Goal: Information Seeking & Learning: Check status

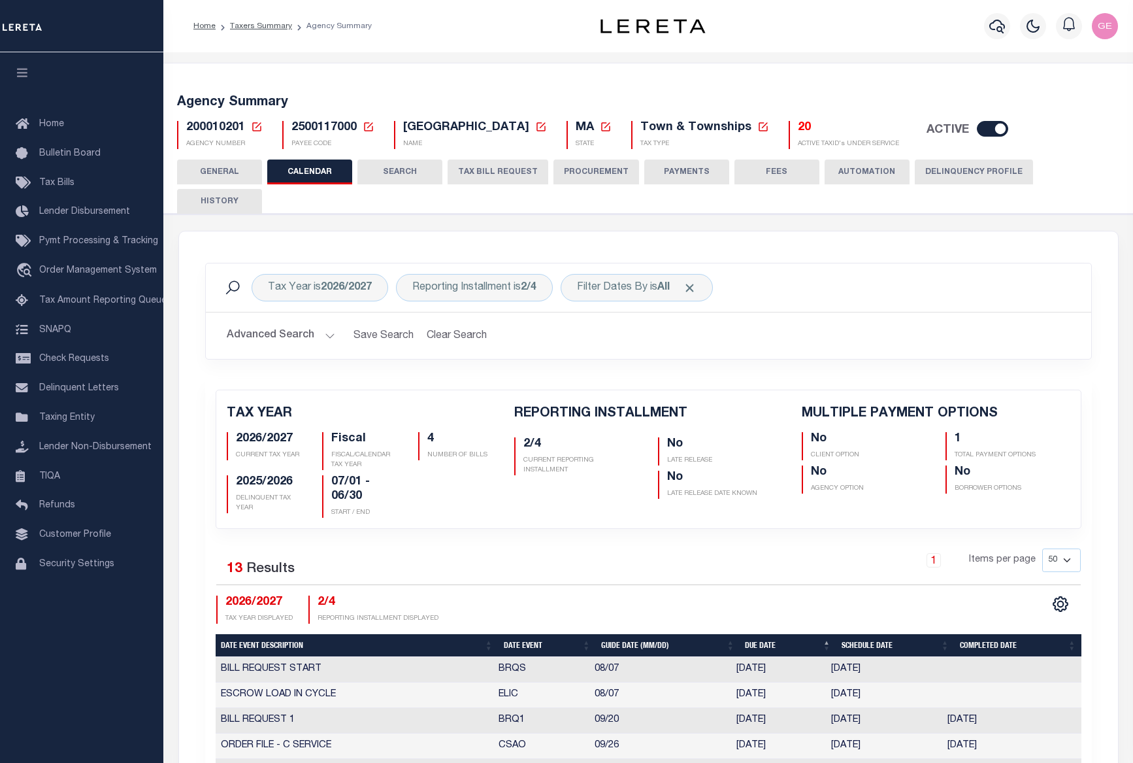
select select "50"
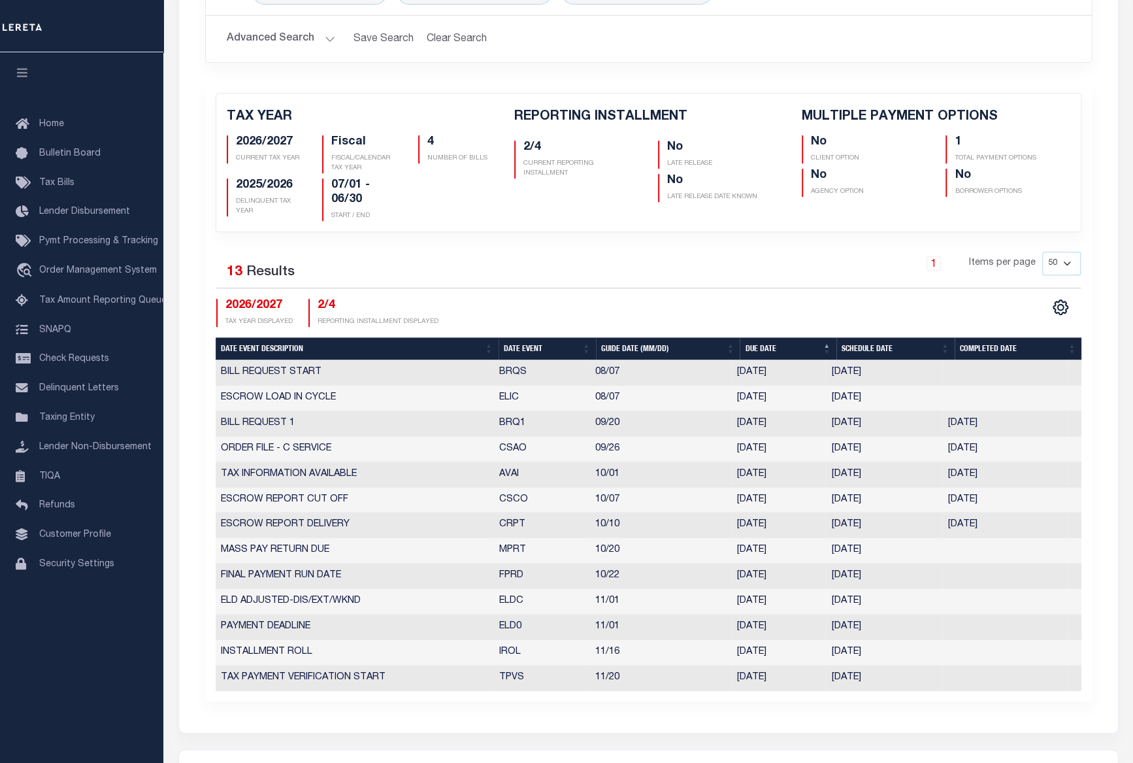
scroll to position [297, 0]
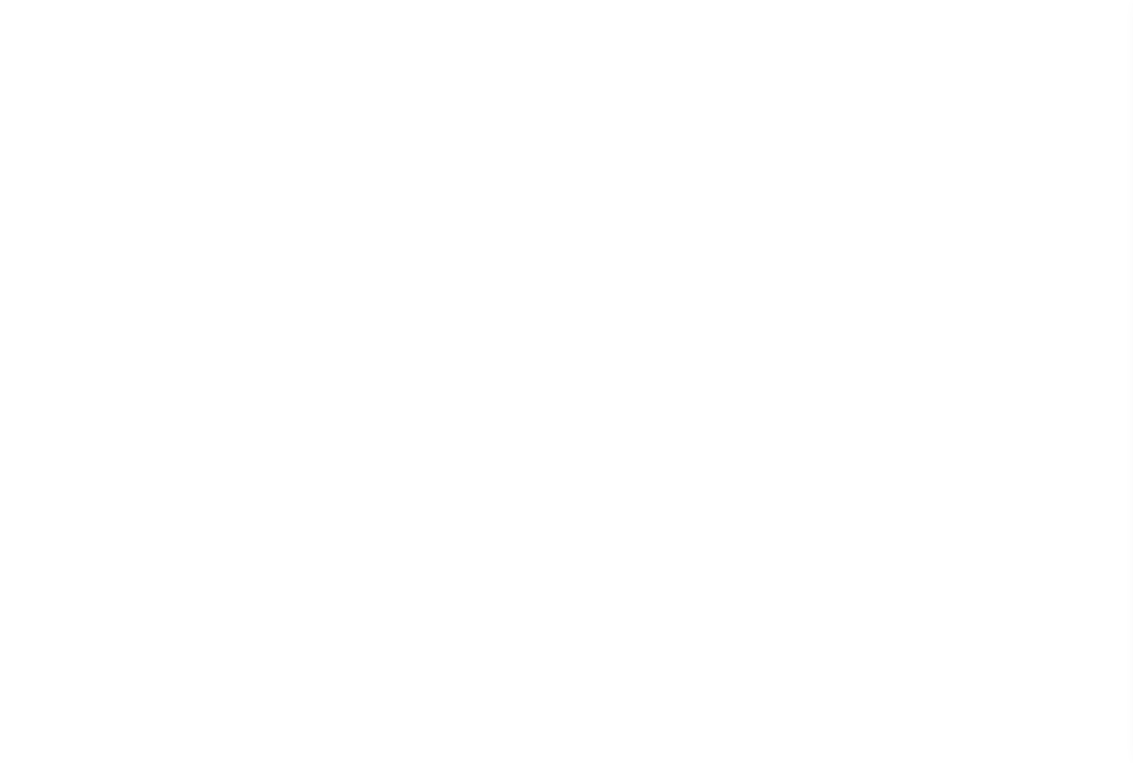
select select
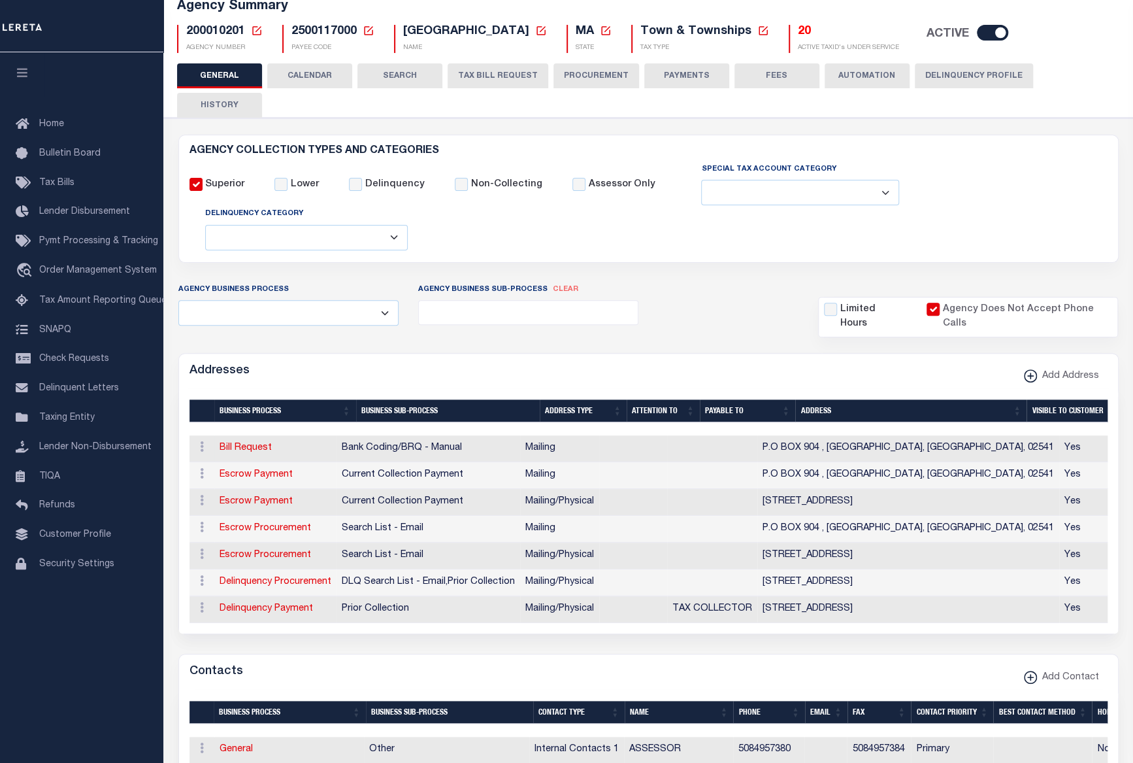
scroll to position [37, 0]
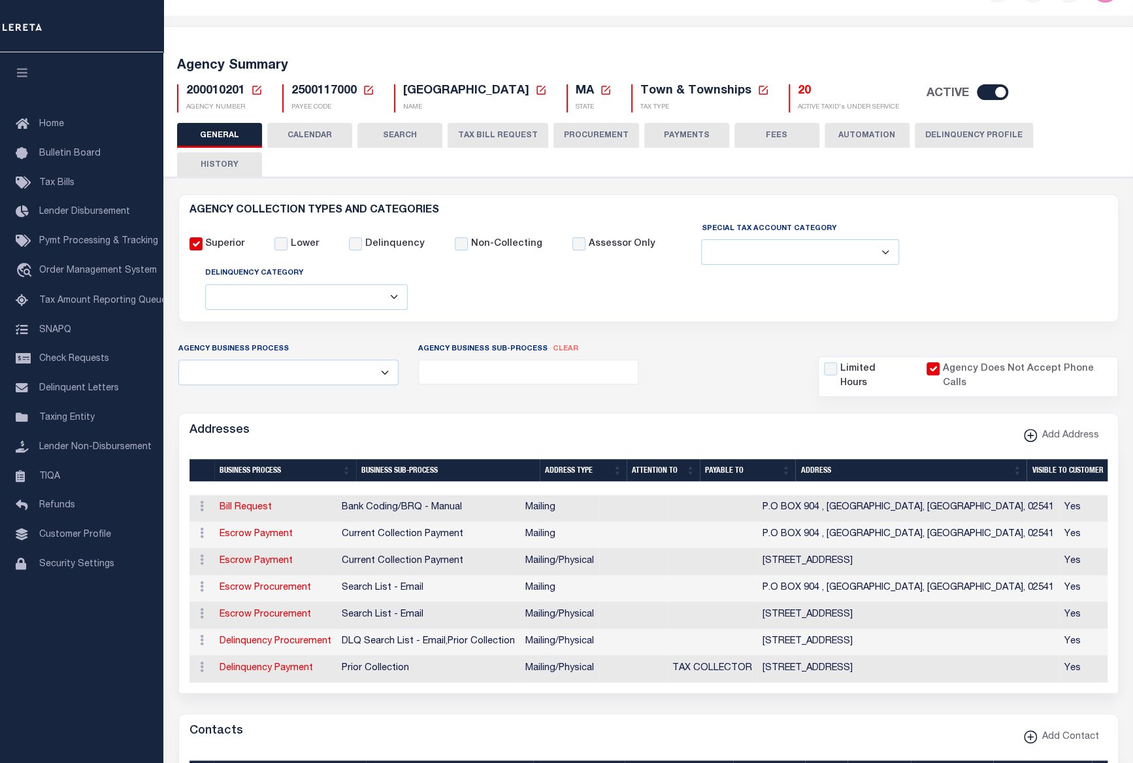
click at [317, 134] on button "CALENDAR" at bounding box center [309, 135] width 85 height 25
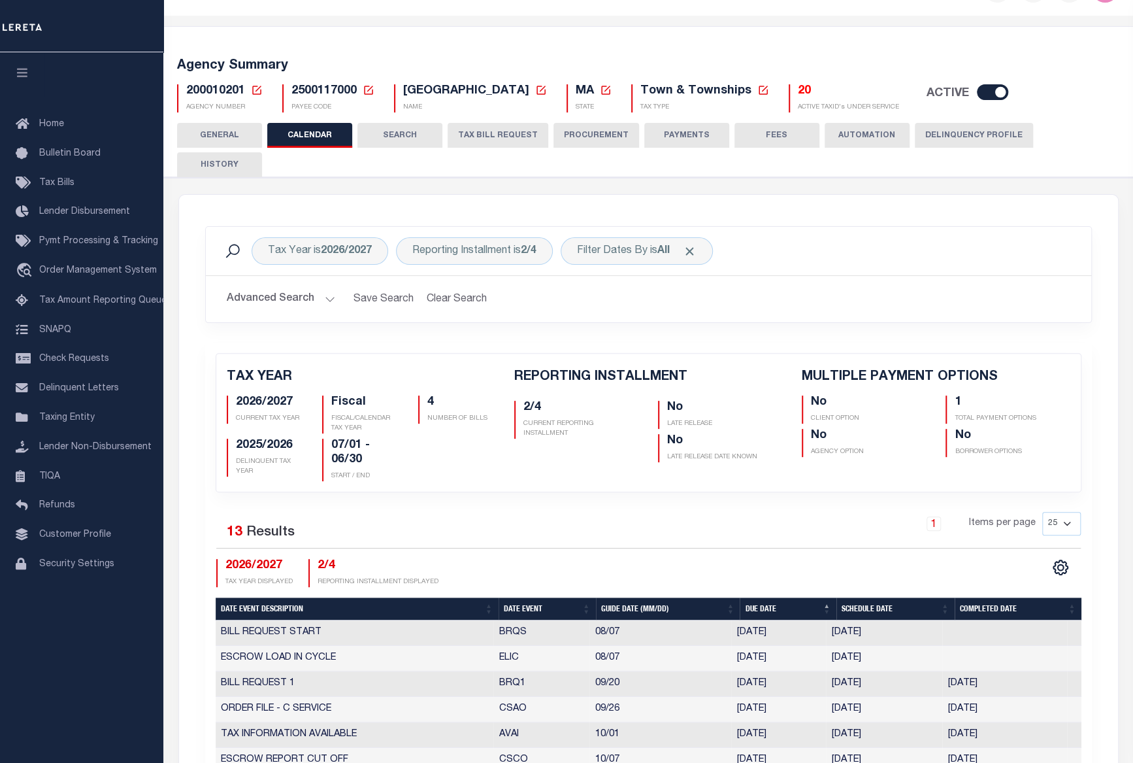
checkbox input "false"
type input "1"
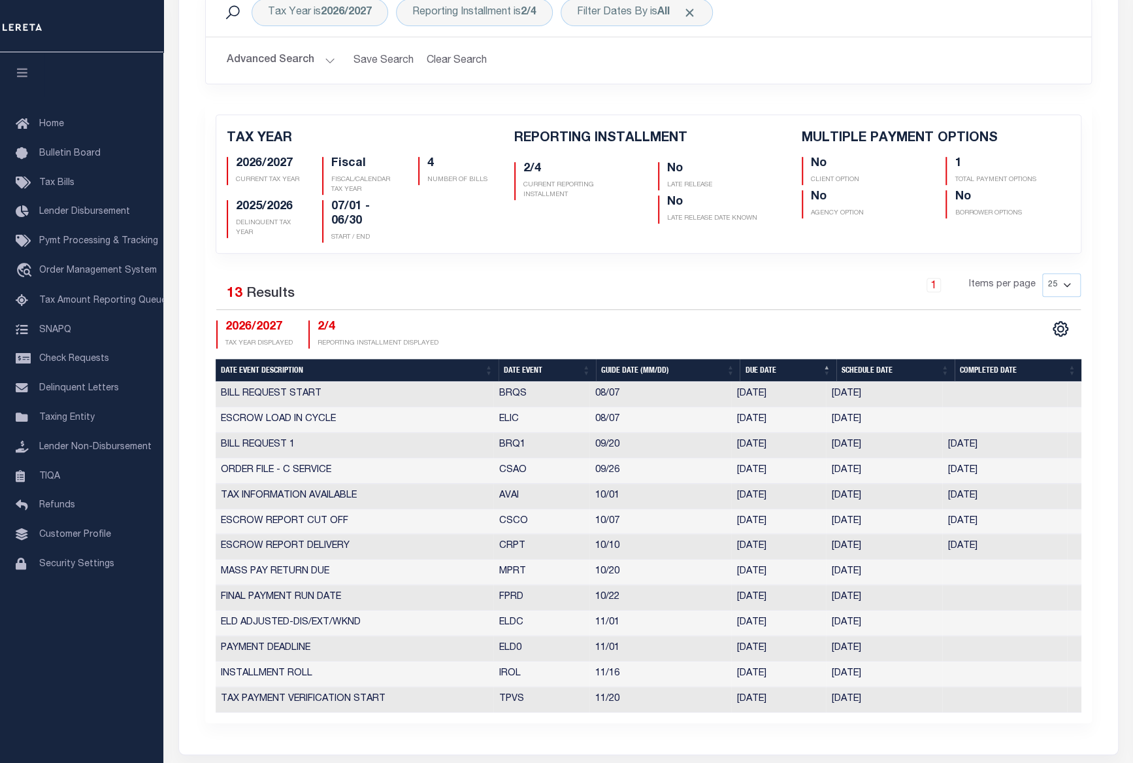
scroll to position [157, 0]
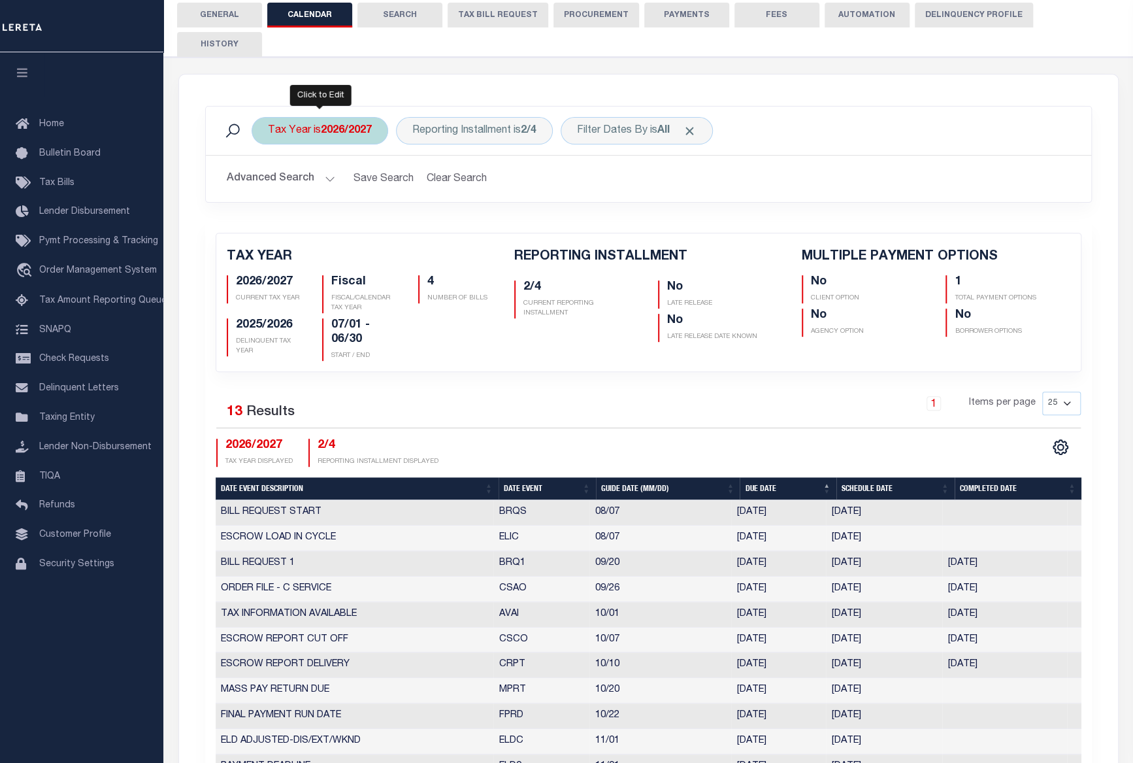
click at [349, 117] on div "Tax Year is 2026/2027" at bounding box center [320, 130] width 137 height 27
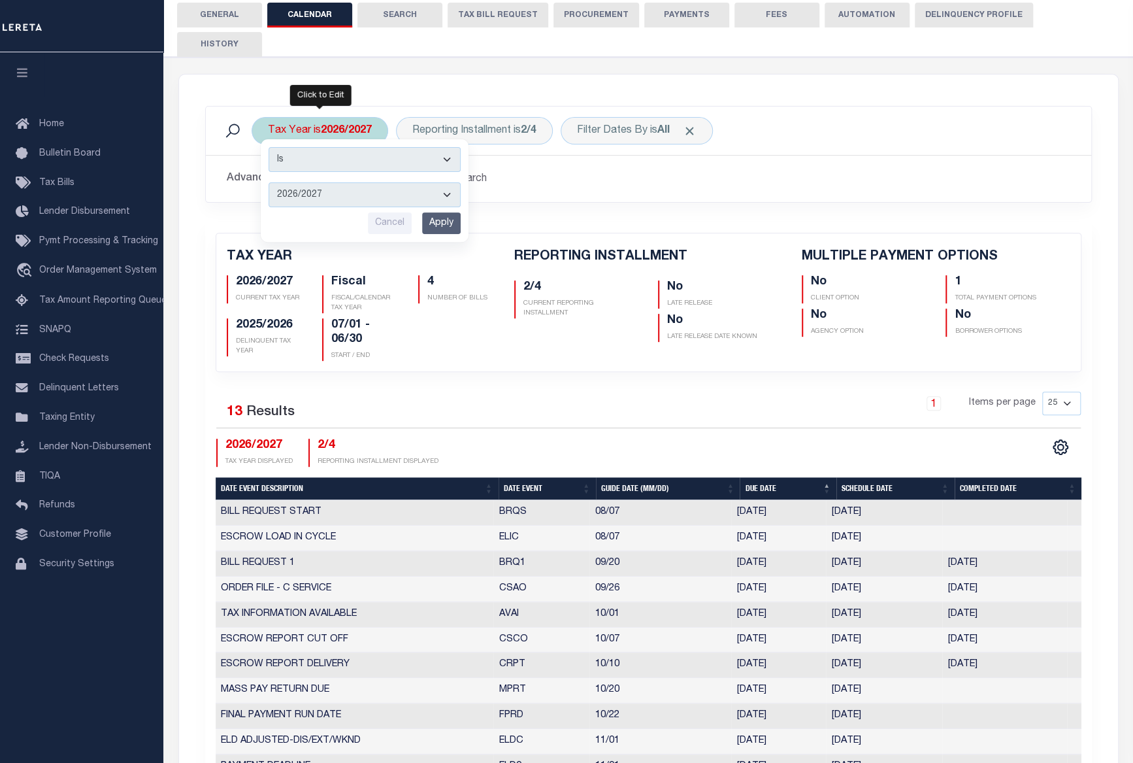
click at [437, 182] on select "2027/2028 2026/2027 2025/2026 2024/2025 2023/2024 2022/2023 2021/2022 2020/2021…" at bounding box center [365, 194] width 192 height 25
select select "2027/2028"
click at [269, 182] on select "2027/2028 2026/2027 2025/2026 2024/2025 2023/2024 2022/2023 2021/2022 2020/2021…" at bounding box center [365, 194] width 192 height 25
click at [429, 212] on input "Apply" at bounding box center [441, 223] width 39 height 22
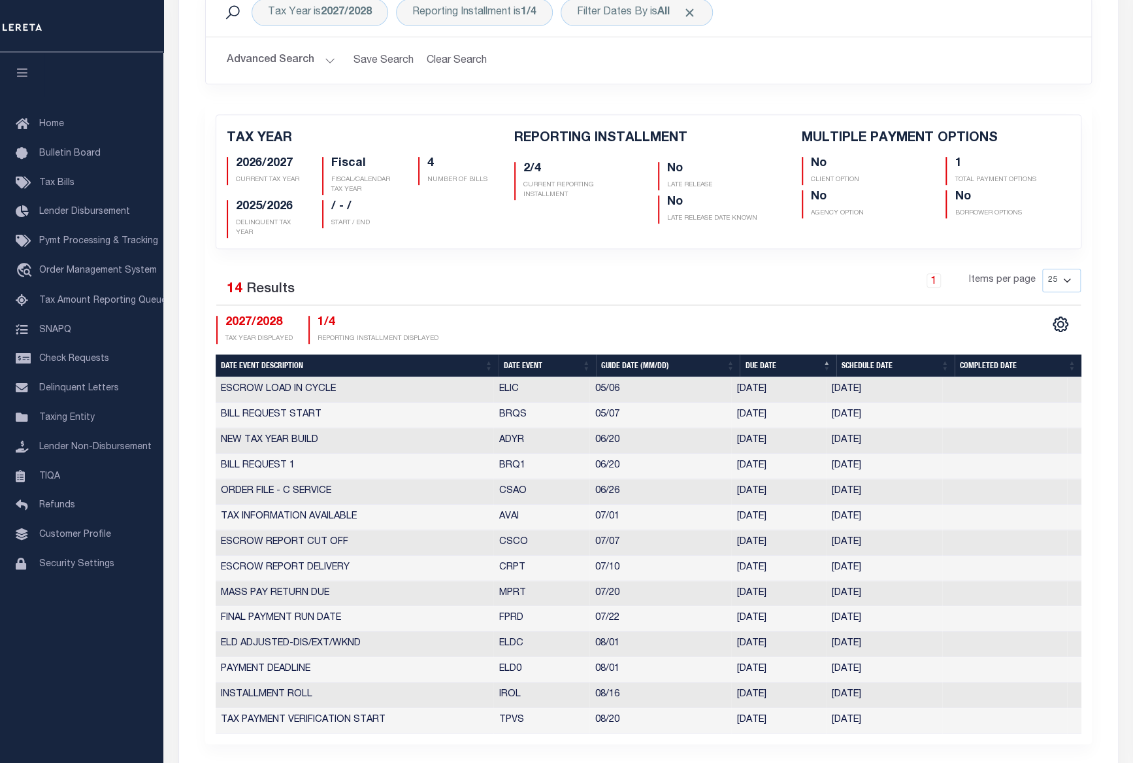
scroll to position [216, 0]
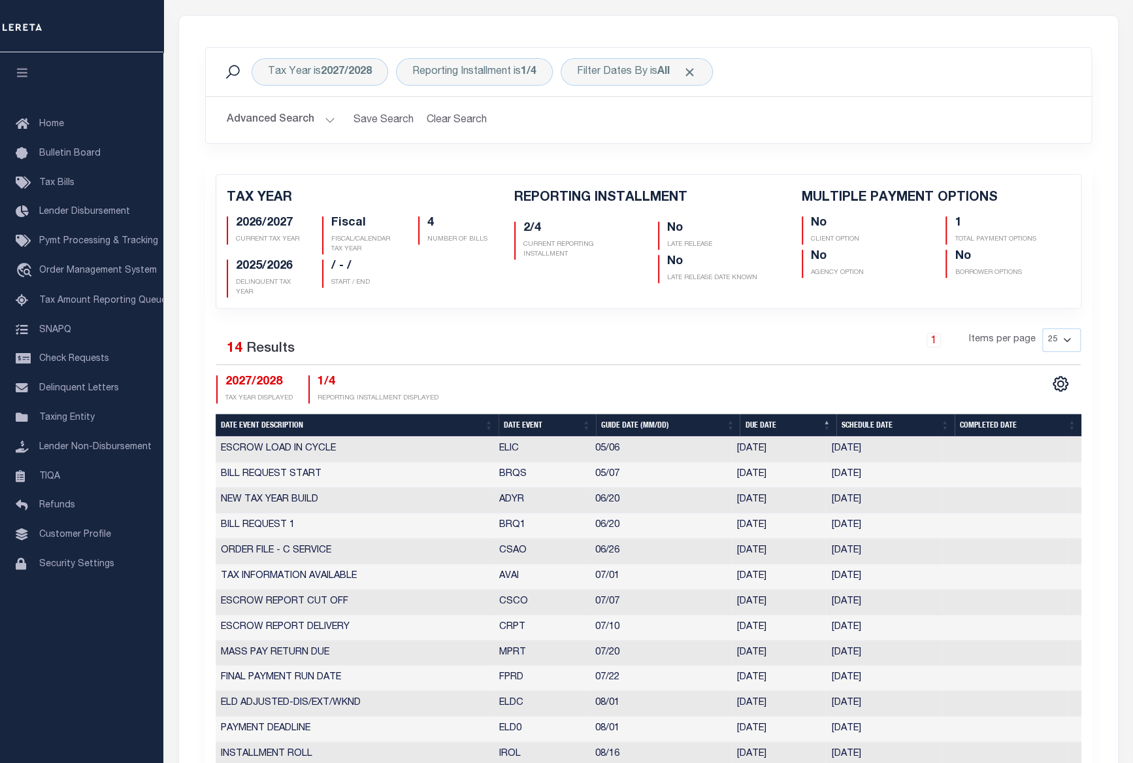
click at [326, 107] on button "Advanced Search" at bounding box center [281, 119] width 108 height 25
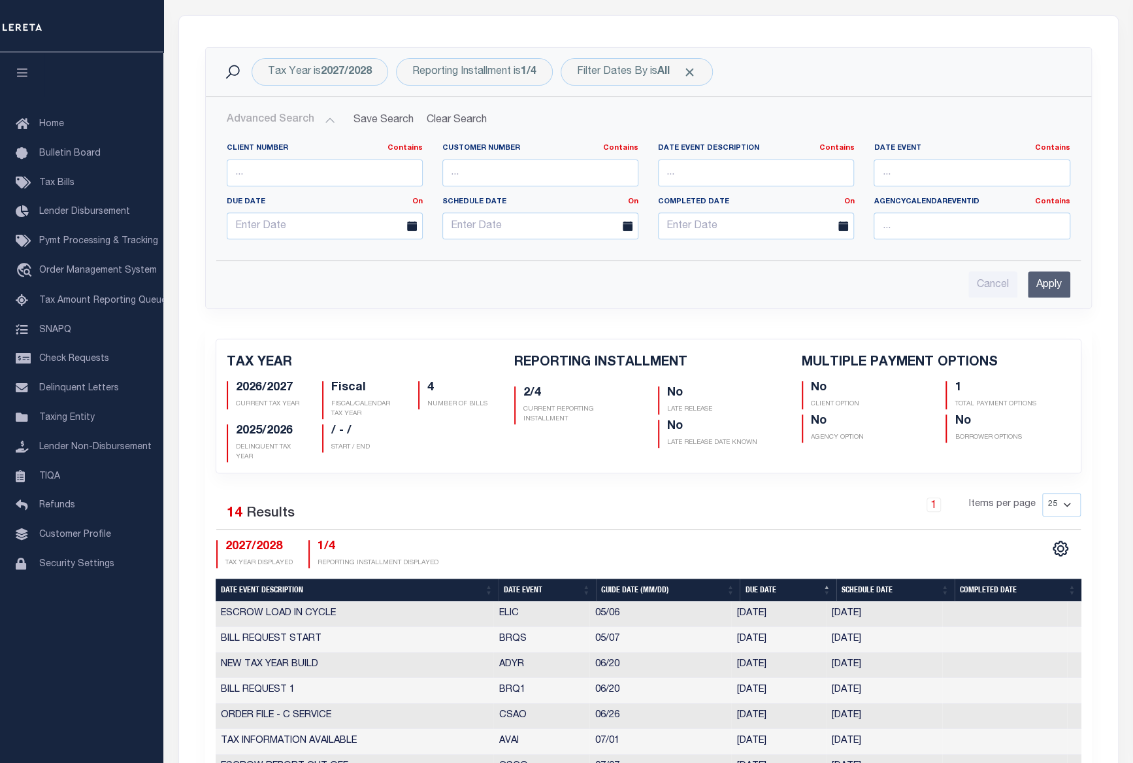
click at [326, 107] on button "Advanced Search" at bounding box center [281, 119] width 108 height 25
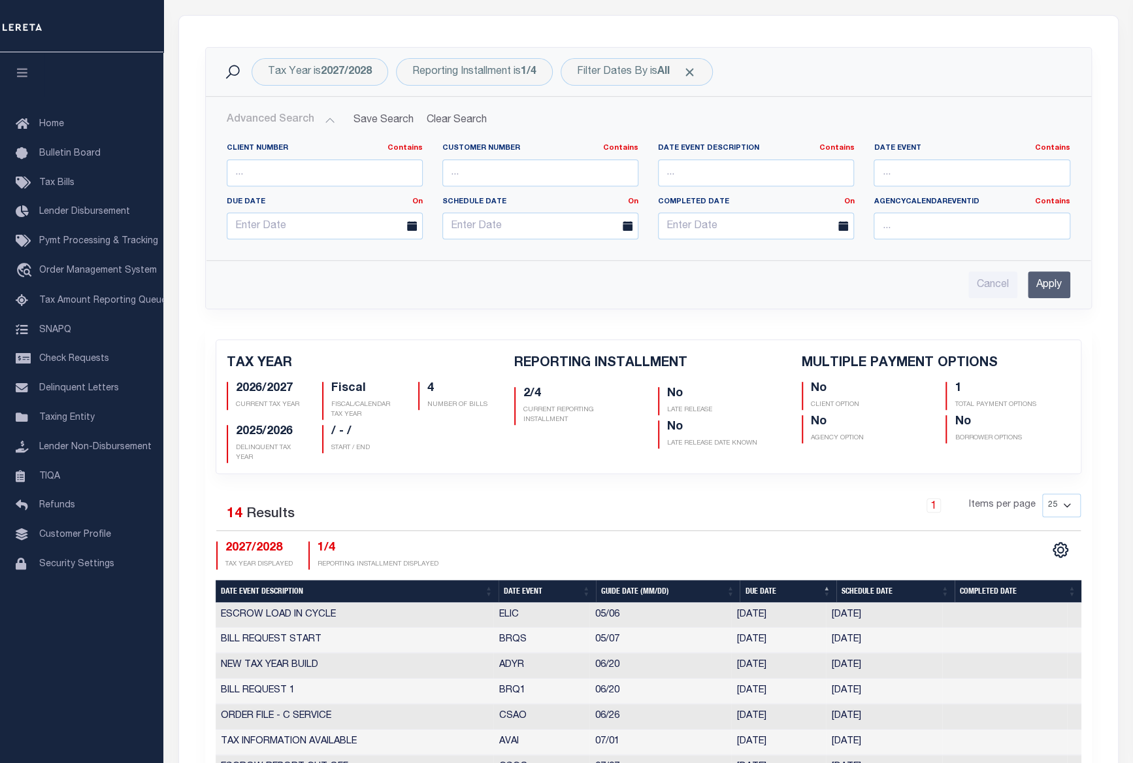
click at [317, 107] on button "Advanced Search" at bounding box center [281, 119] width 108 height 25
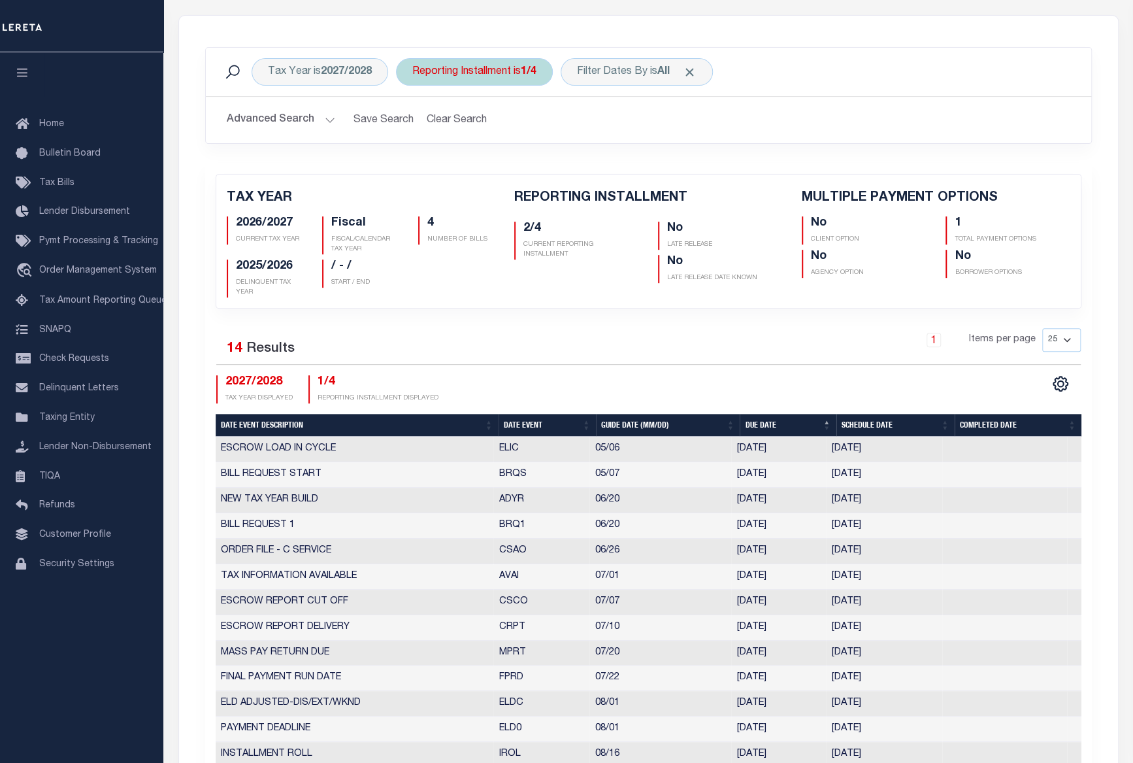
click at [509, 58] on div "Reporting Installment is 1/4" at bounding box center [474, 71] width 157 height 27
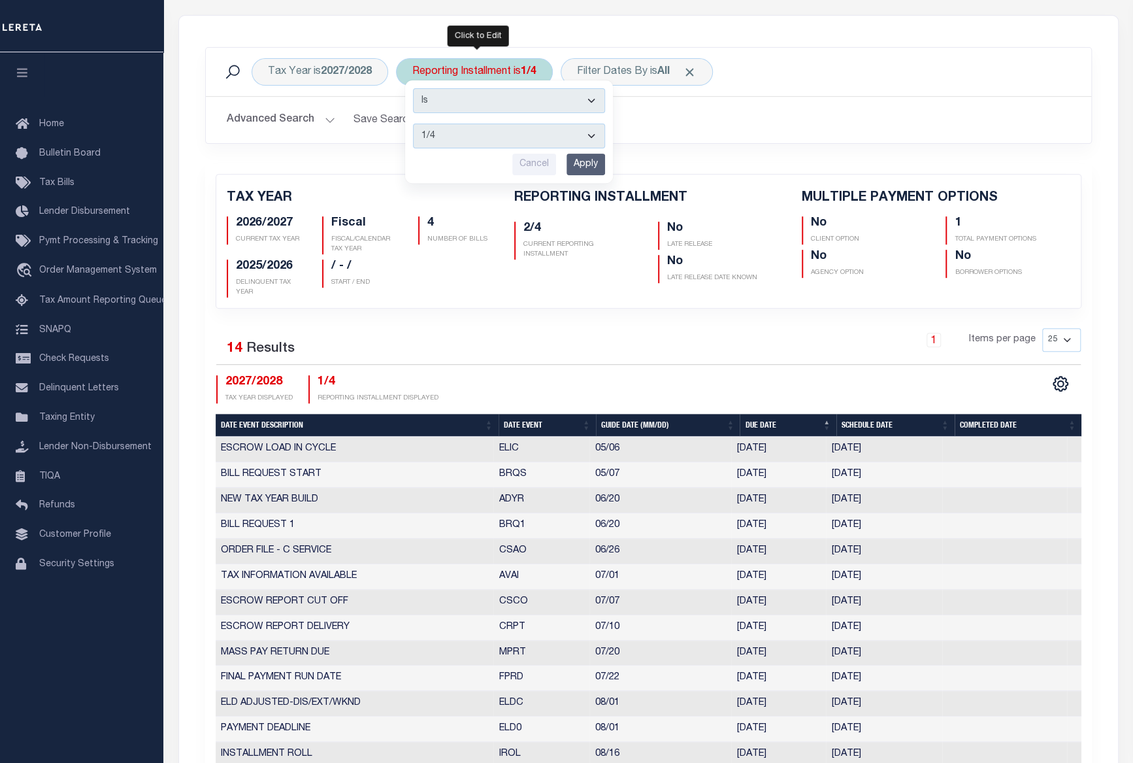
click at [524, 88] on select "Is Contains" at bounding box center [509, 100] width 192 height 25
click at [529, 88] on select "Is Contains" at bounding box center [509, 100] width 192 height 25
click at [528, 124] on select "1/4 2/4 3/4 4/4" at bounding box center [509, 136] width 192 height 25
select select "2/4"
click at [413, 124] on select "1/4 2/4 3/4 4/4" at bounding box center [509, 136] width 192 height 25
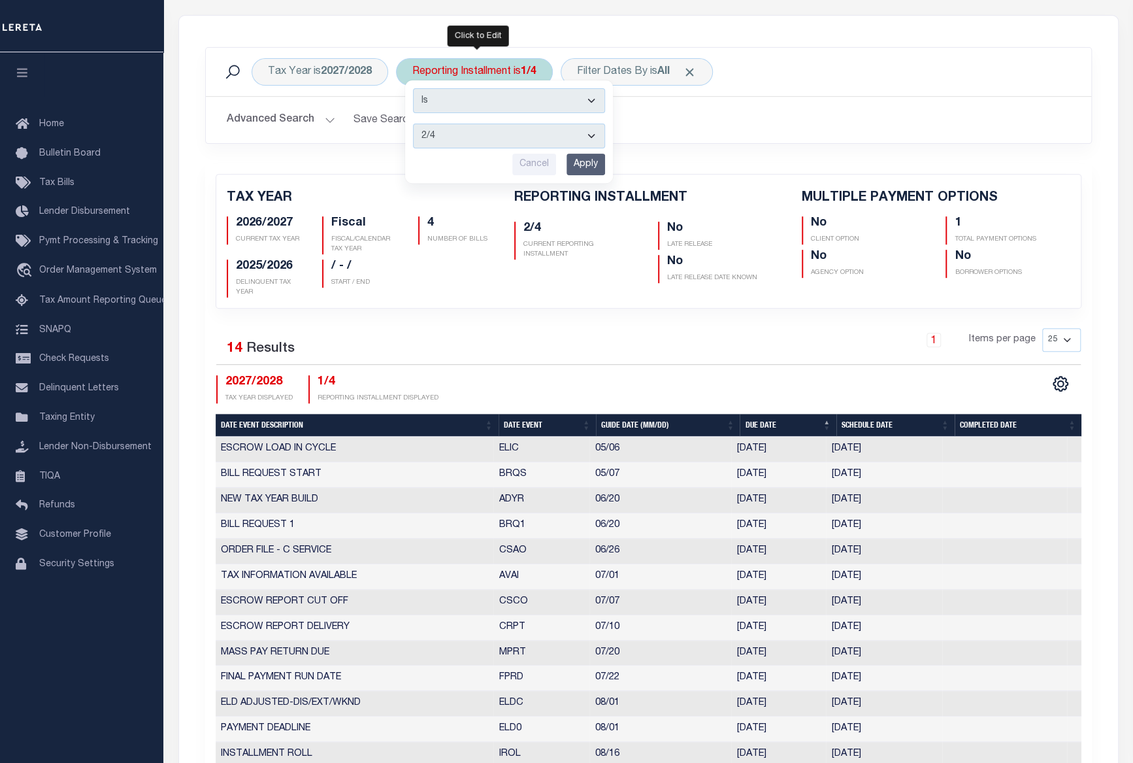
click at [594, 154] on input "Apply" at bounding box center [586, 165] width 39 height 22
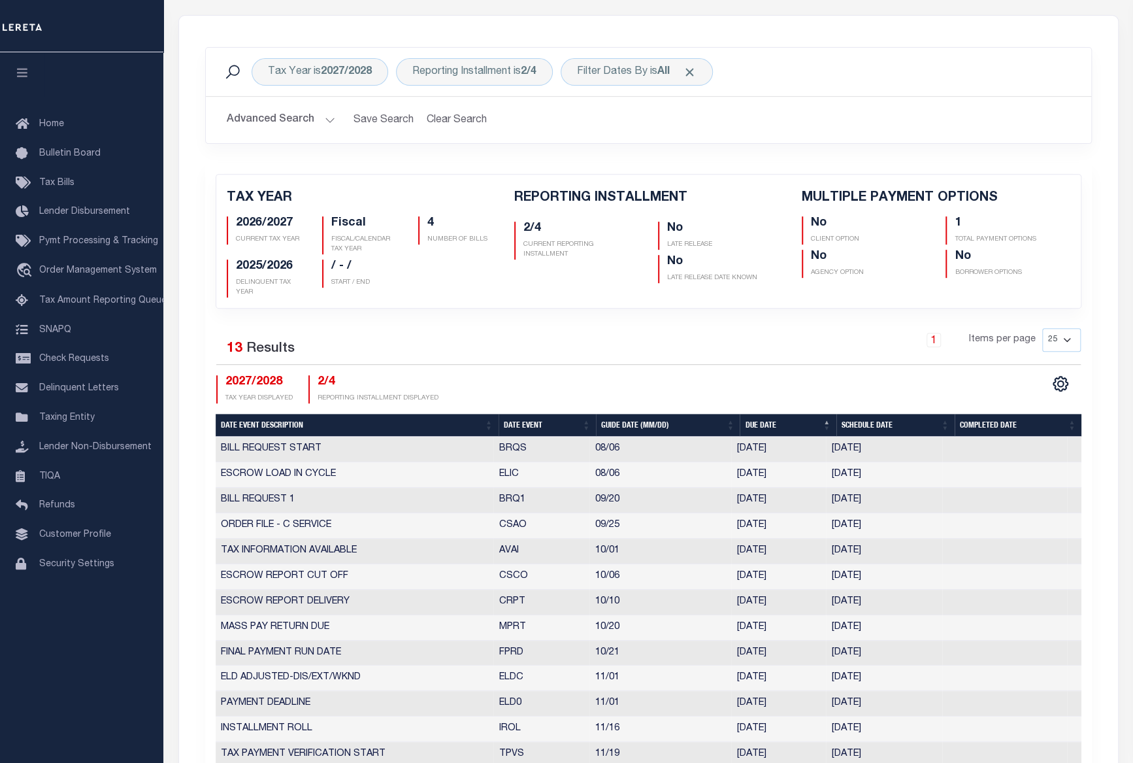
scroll to position [157, 0]
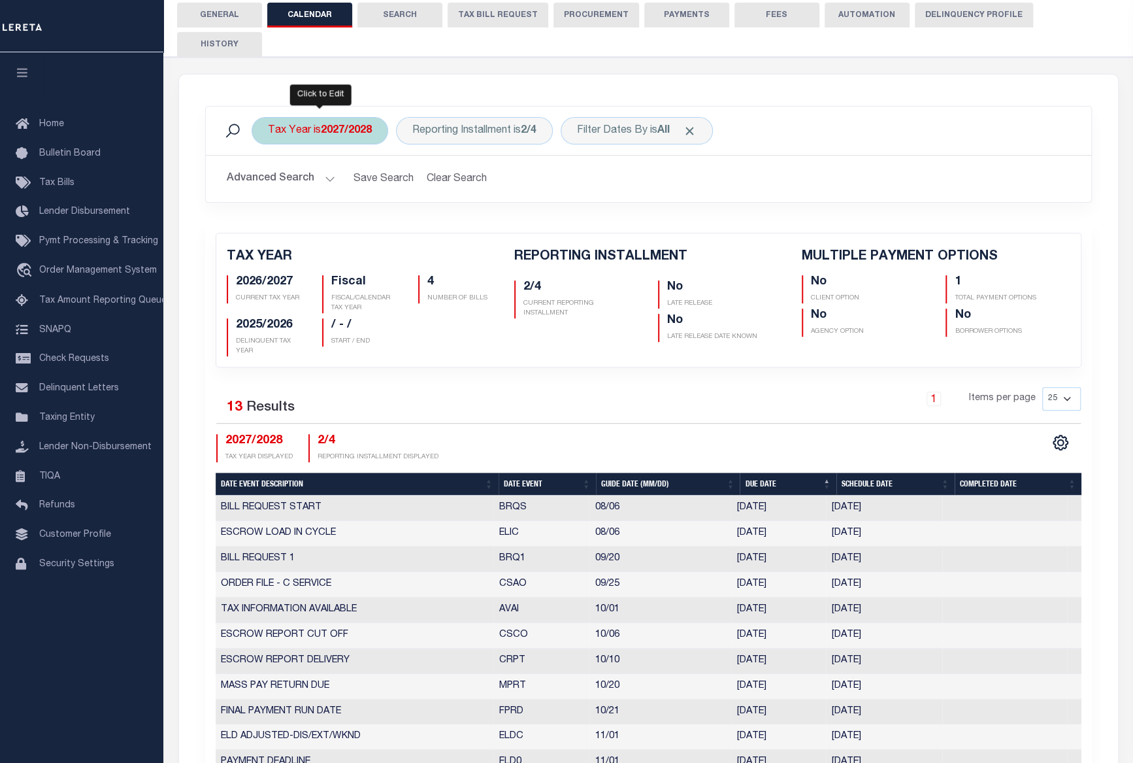
click at [371, 117] on div "Tax Year is 2027/2028" at bounding box center [320, 130] width 137 height 27
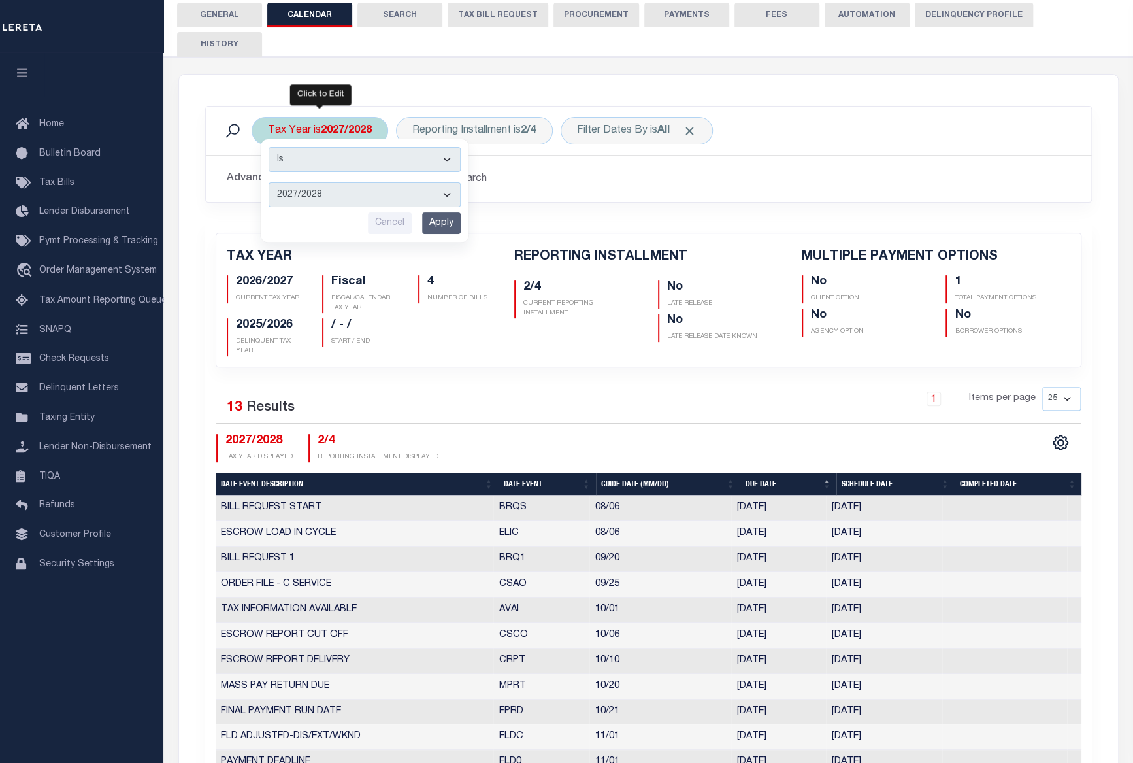
drag, startPoint x: 335, startPoint y: 156, endPoint x: 329, endPoint y: 167, distance: 12.0
click at [335, 182] on select "2027/2028 2026/2027 2025/2026 2024/2025 2023/2024 2022/2023 2021/2022 2020/2021…" at bounding box center [365, 194] width 192 height 25
select select "2026/2027"
click at [269, 182] on select "2027/2028 2026/2027 2025/2026 2024/2025 2023/2024 2022/2023 2021/2022 2020/2021…" at bounding box center [365, 194] width 192 height 25
click at [471, 117] on div "Reporting Installment is 2/4" at bounding box center [474, 130] width 157 height 27
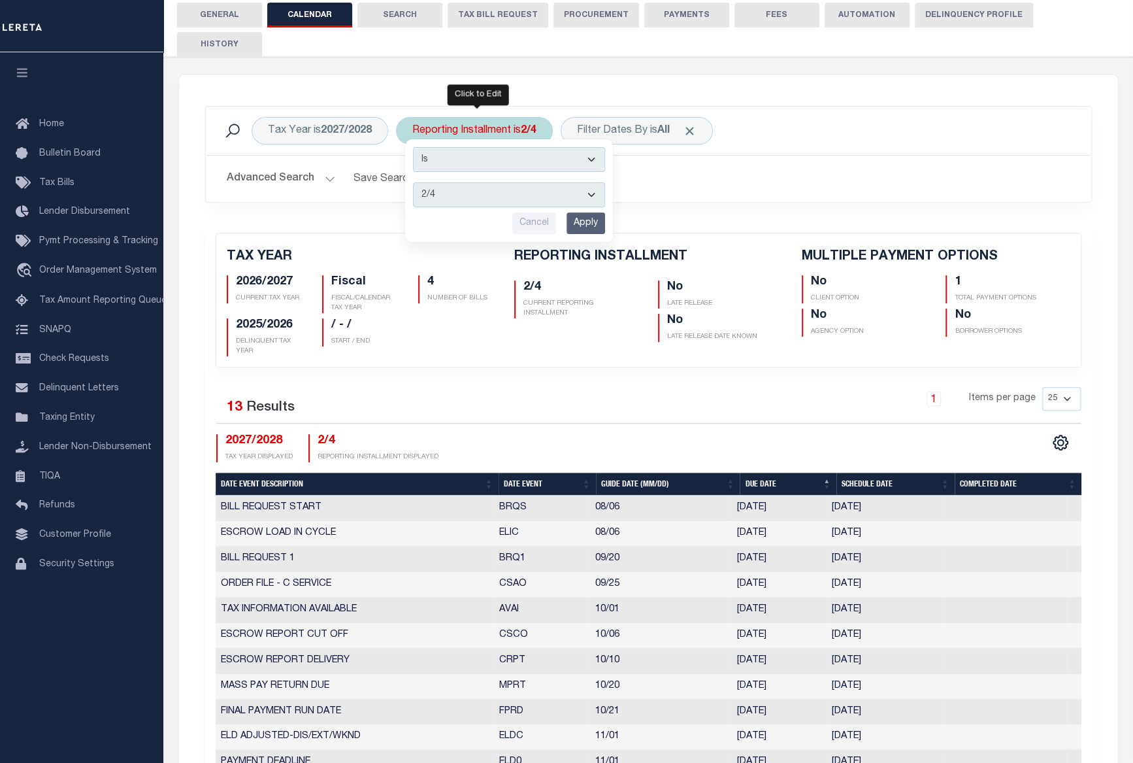
click at [521, 182] on select "1/4 2/4 3/4 4/4" at bounding box center [509, 194] width 192 height 25
select select "4/4"
click at [413, 182] on select "1/4 2/4 3/4 4/4" at bounding box center [509, 194] width 192 height 25
click at [592, 212] on input "Apply" at bounding box center [586, 223] width 39 height 22
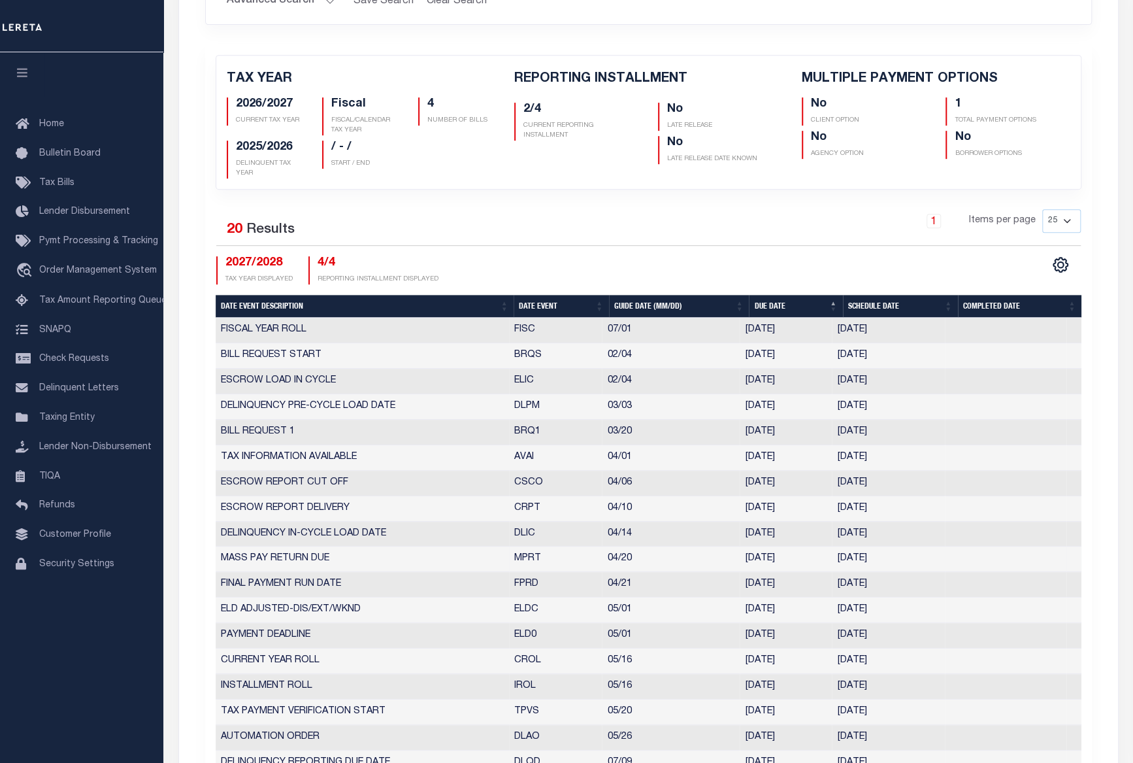
scroll to position [394, 0]
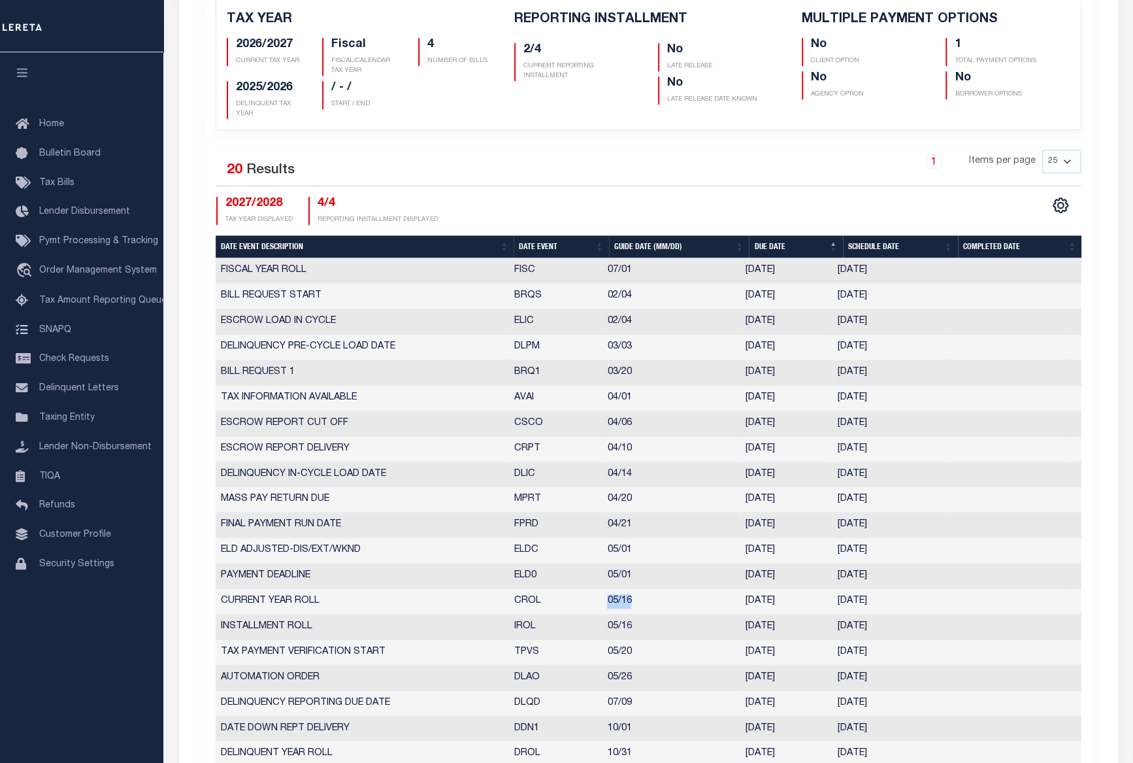
drag, startPoint x: 607, startPoint y: 569, endPoint x: 664, endPoint y: 570, distance: 56.9
click at [664, 589] on td "05/16" at bounding box center [671, 601] width 138 height 25
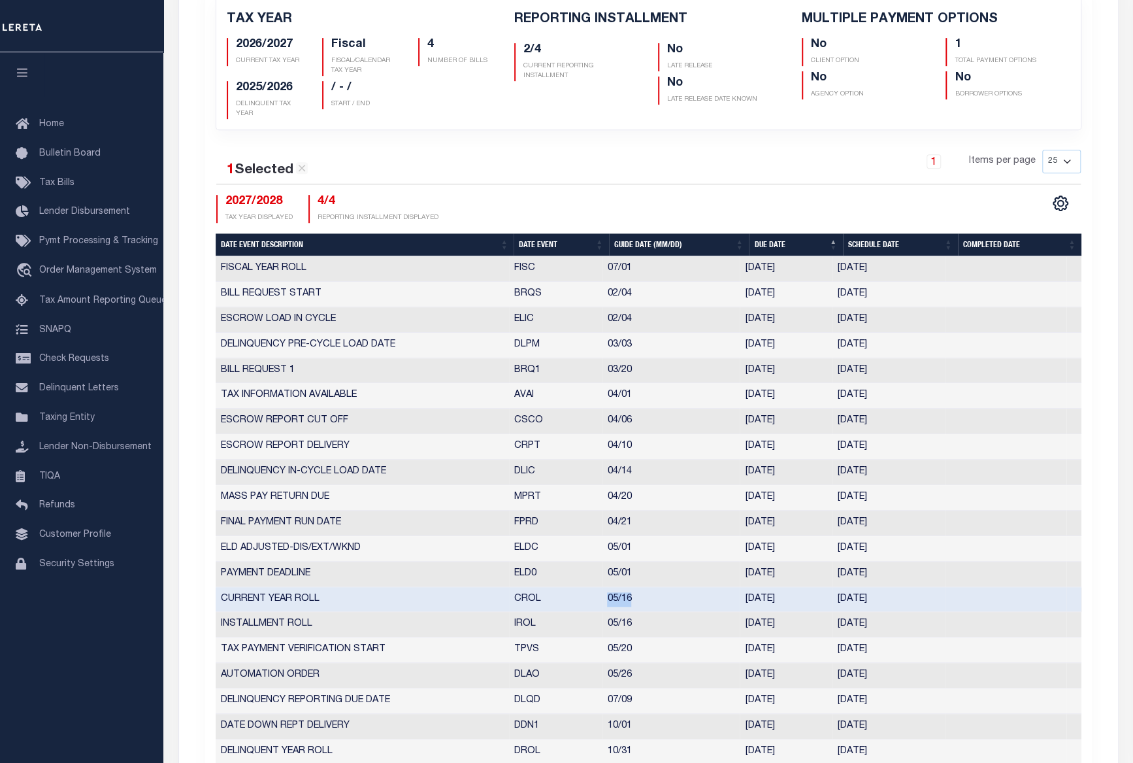
drag, startPoint x: 664, startPoint y: 571, endPoint x: 762, endPoint y: 573, distance: 98.1
click at [762, 587] on td "05/14/2027" at bounding box center [786, 599] width 92 height 25
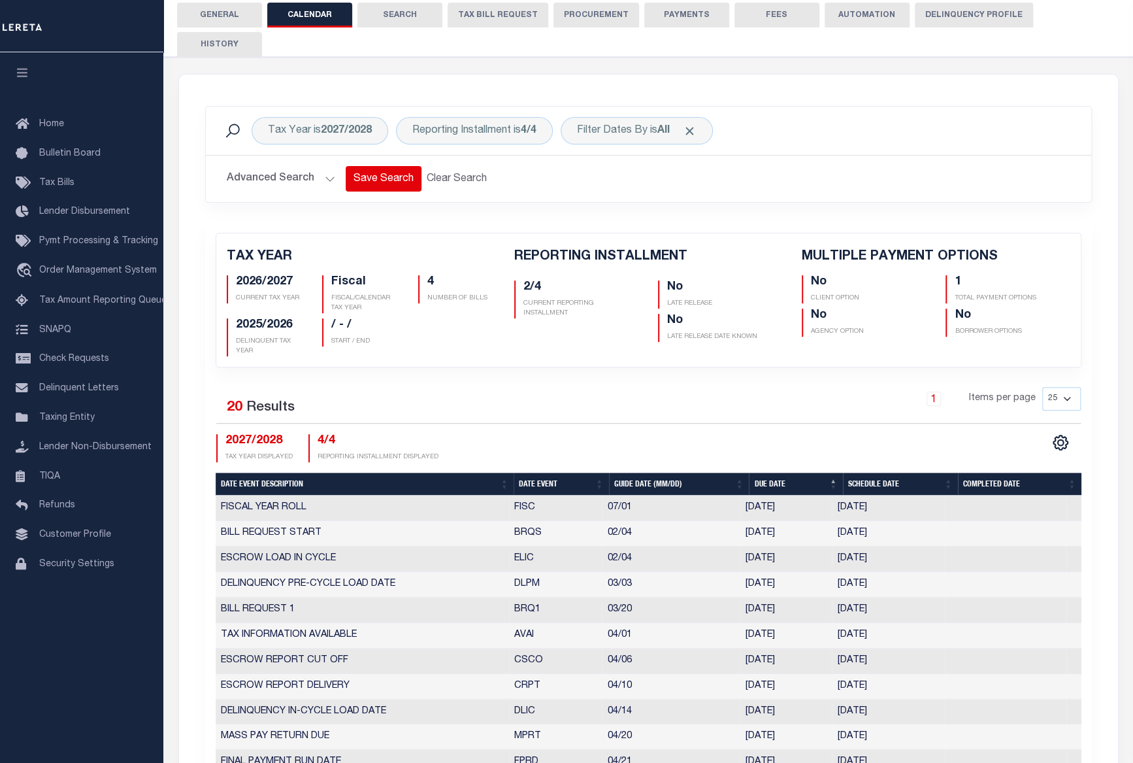
scroll to position [97, 0]
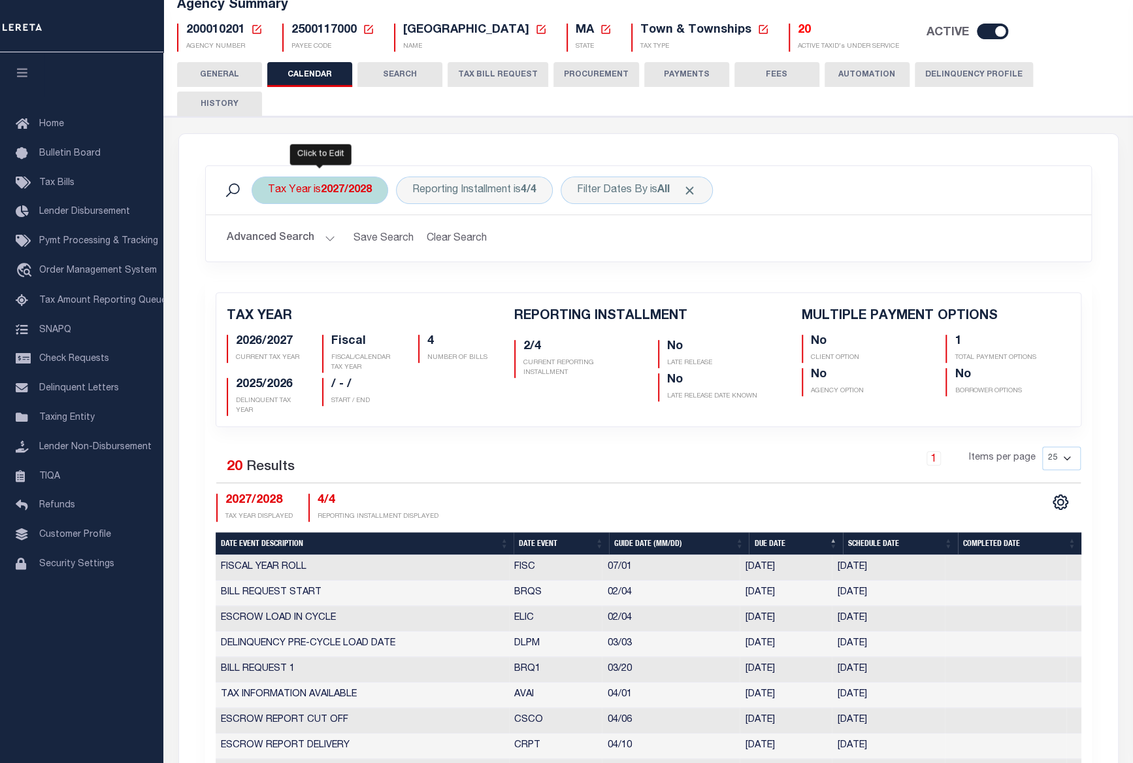
click at [343, 176] on div "Tax Year is 2027/2028" at bounding box center [320, 189] width 137 height 27
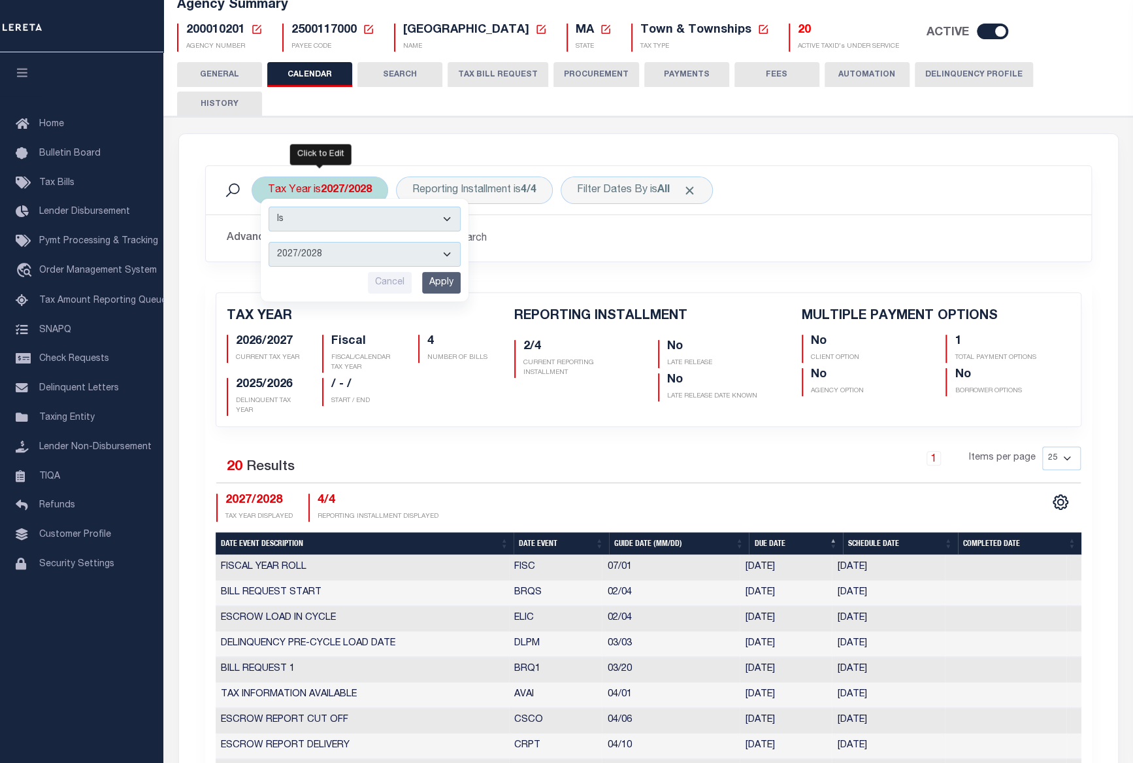
click at [346, 242] on select "2027/2028 2026/2027 2025/2026 2024/2025 2023/2024 2022/2023 2021/2022 2020/2021…" at bounding box center [365, 254] width 192 height 25
select select "2025/2026"
click at [269, 242] on select "2027/2028 2026/2027 2025/2026 2024/2025 2023/2024 2022/2023 2021/2022 2020/2021…" at bounding box center [365, 254] width 192 height 25
click at [448, 272] on input "Apply" at bounding box center [441, 283] width 39 height 22
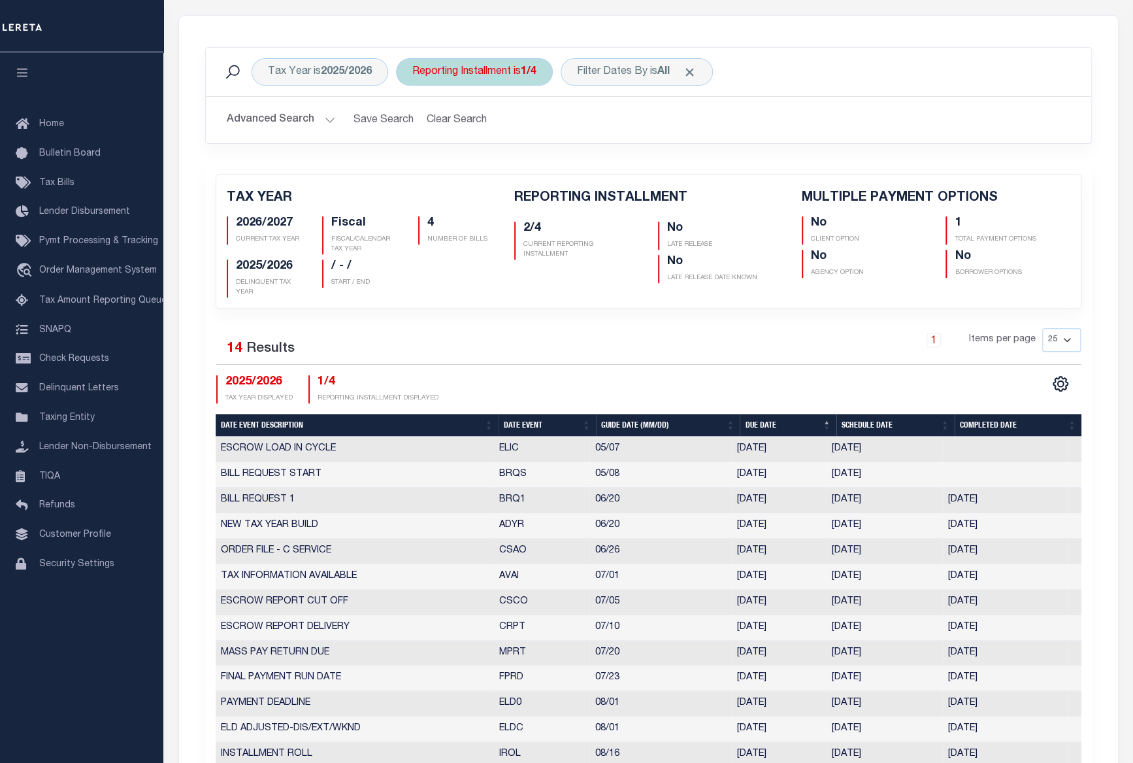
scroll to position [157, 0]
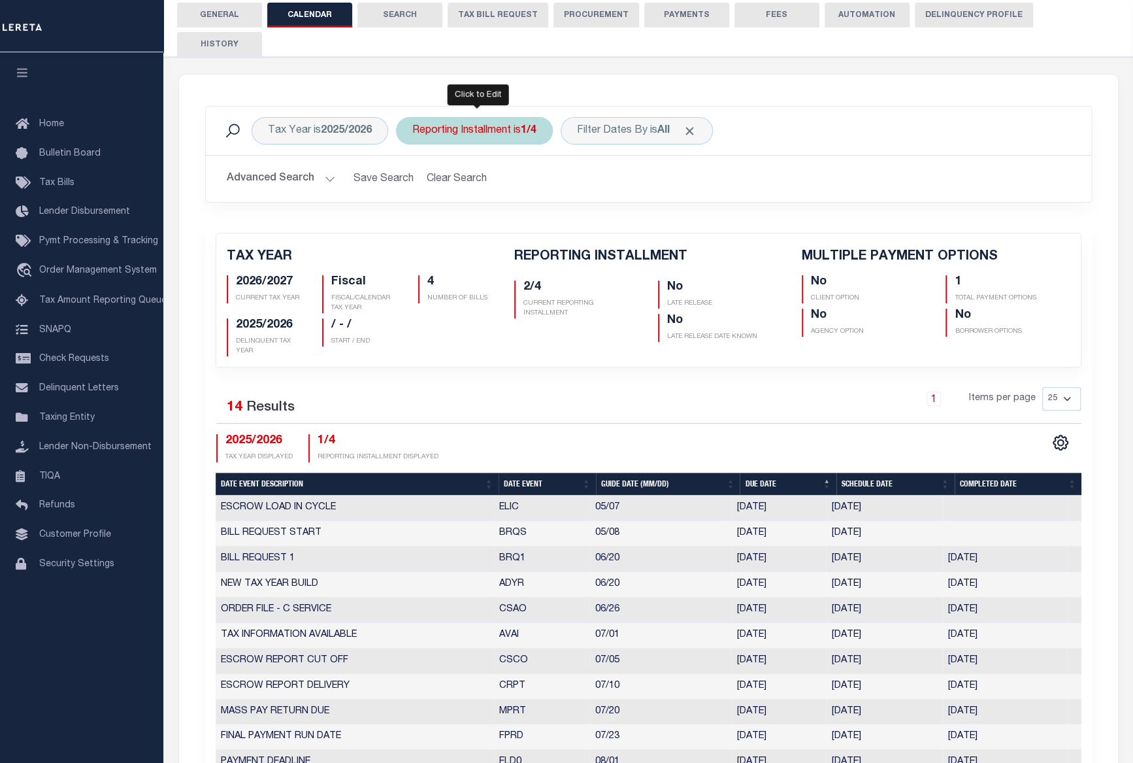
click at [472, 117] on div "Reporting Installment is 1/4" at bounding box center [474, 130] width 157 height 27
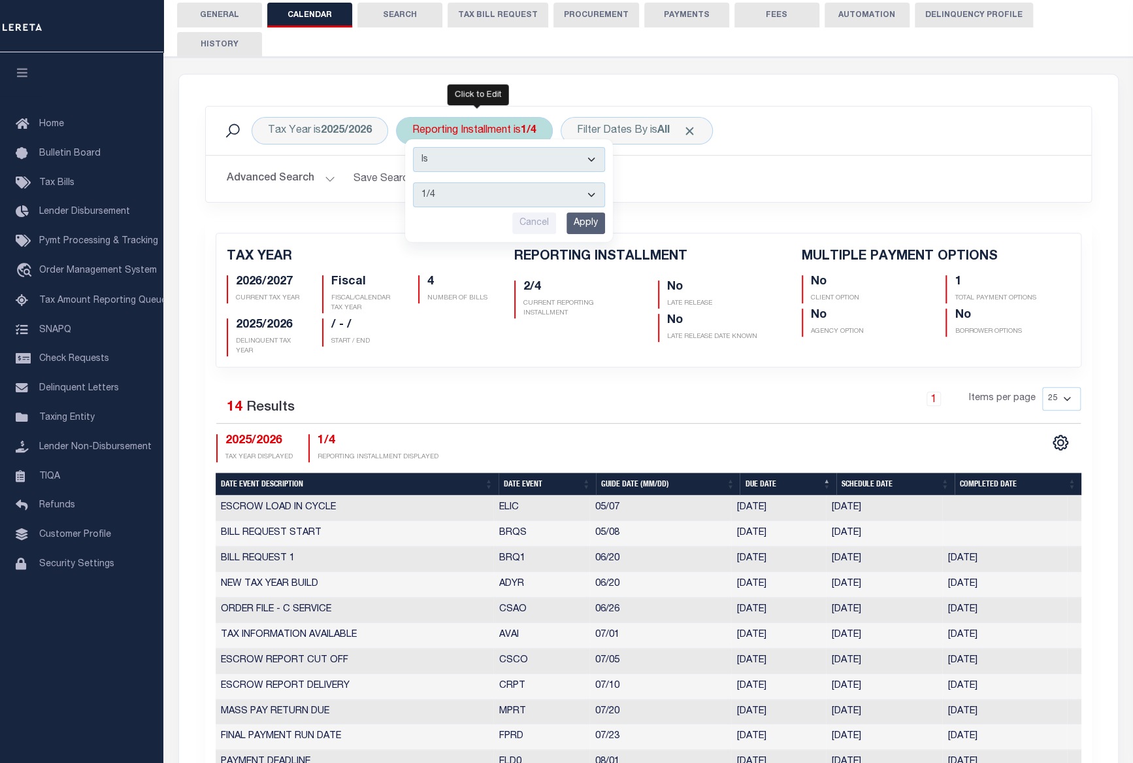
click at [498, 182] on select "1/4 2/4 3/4 4/4" at bounding box center [509, 194] width 192 height 25
select select "4/4"
click at [413, 182] on select "1/4 2/4 3/4 4/4" at bounding box center [509, 194] width 192 height 25
click at [601, 212] on input "Apply" at bounding box center [586, 223] width 39 height 22
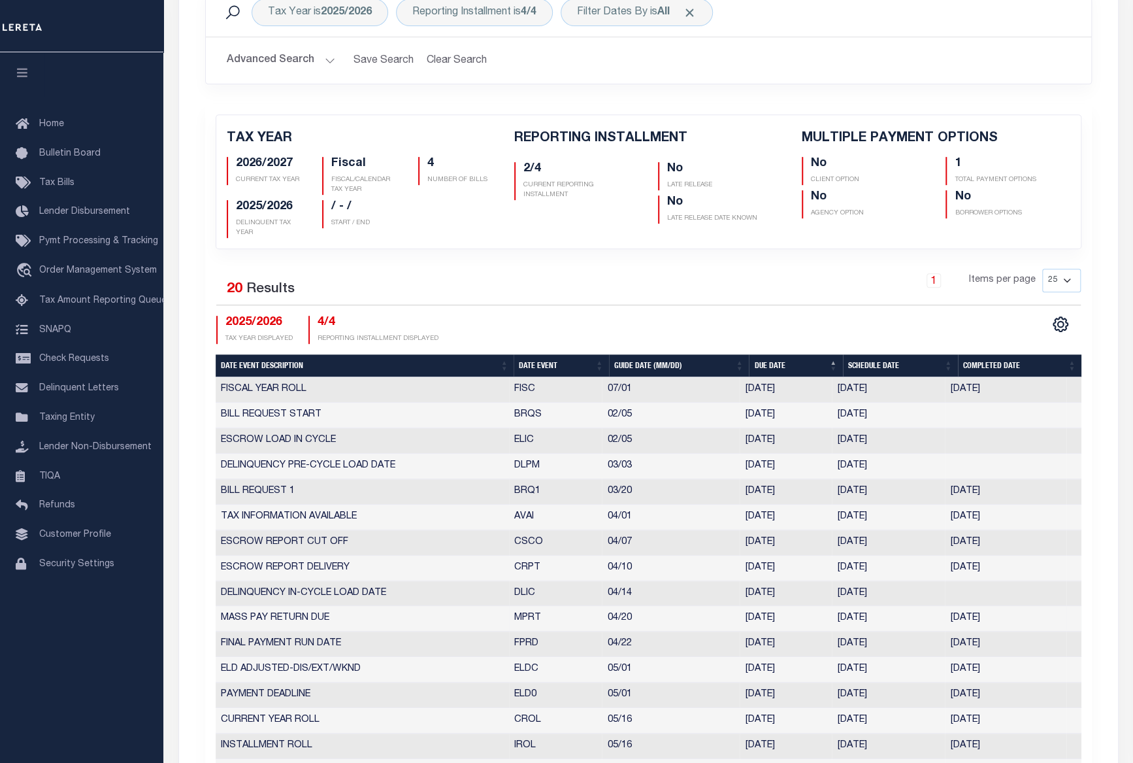
scroll to position [394, 0]
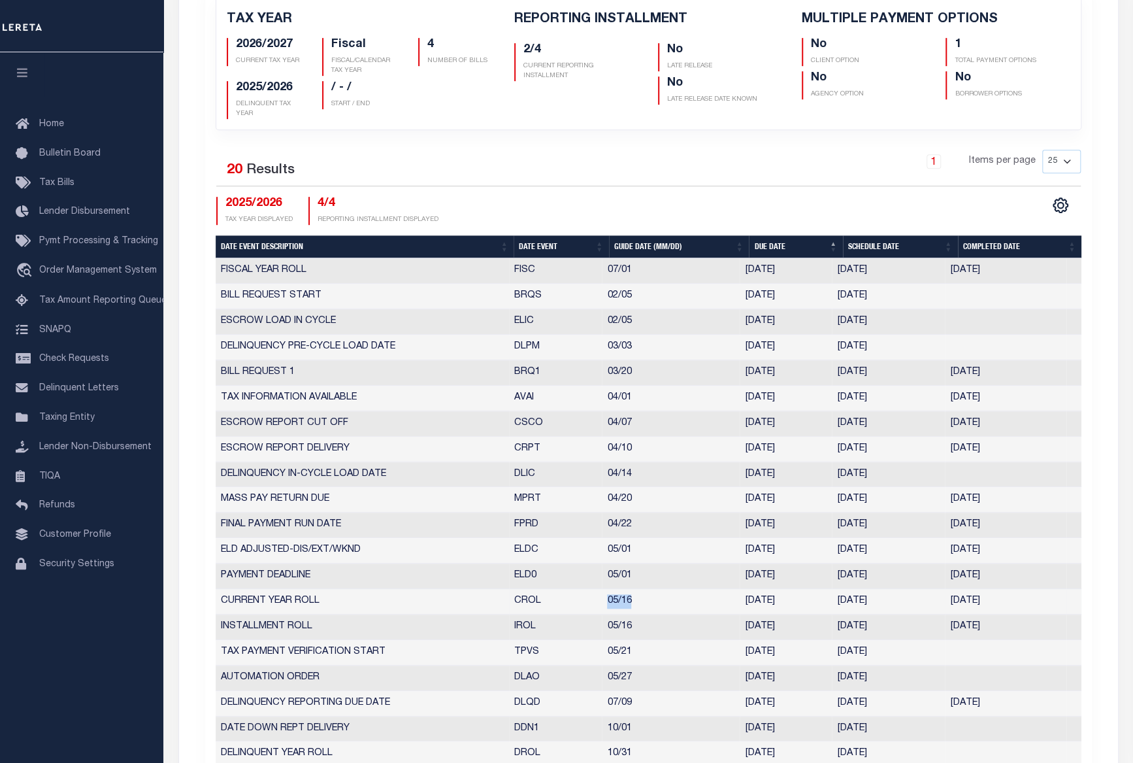
drag, startPoint x: 581, startPoint y: 561, endPoint x: 657, endPoint y: 561, distance: 75.8
click at [657, 589] on tr "CURRENT YEAR ROLL CROL 05/16 05/16/2025 05/16/2025 05/16/2025 3079099" at bounding box center [649, 601] width 866 height 25
click at [657, 589] on td "05/16" at bounding box center [671, 601] width 138 height 25
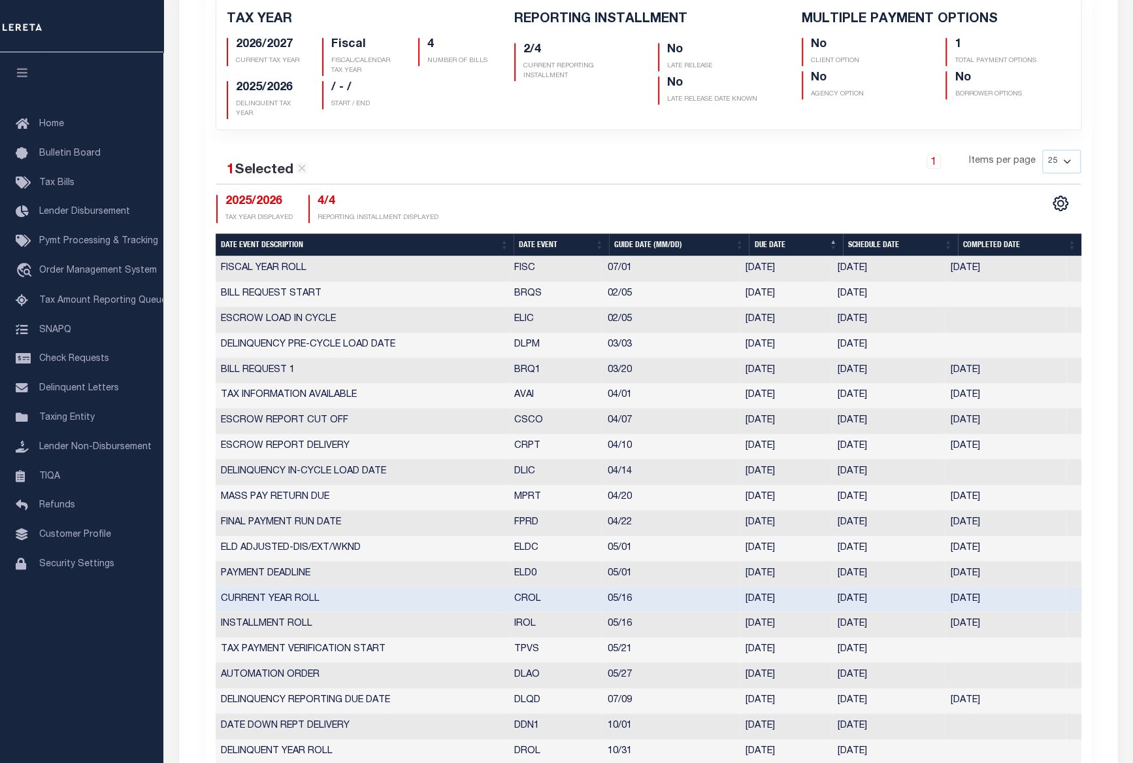
click at [935, 587] on td "05/16/2025" at bounding box center [888, 599] width 113 height 25
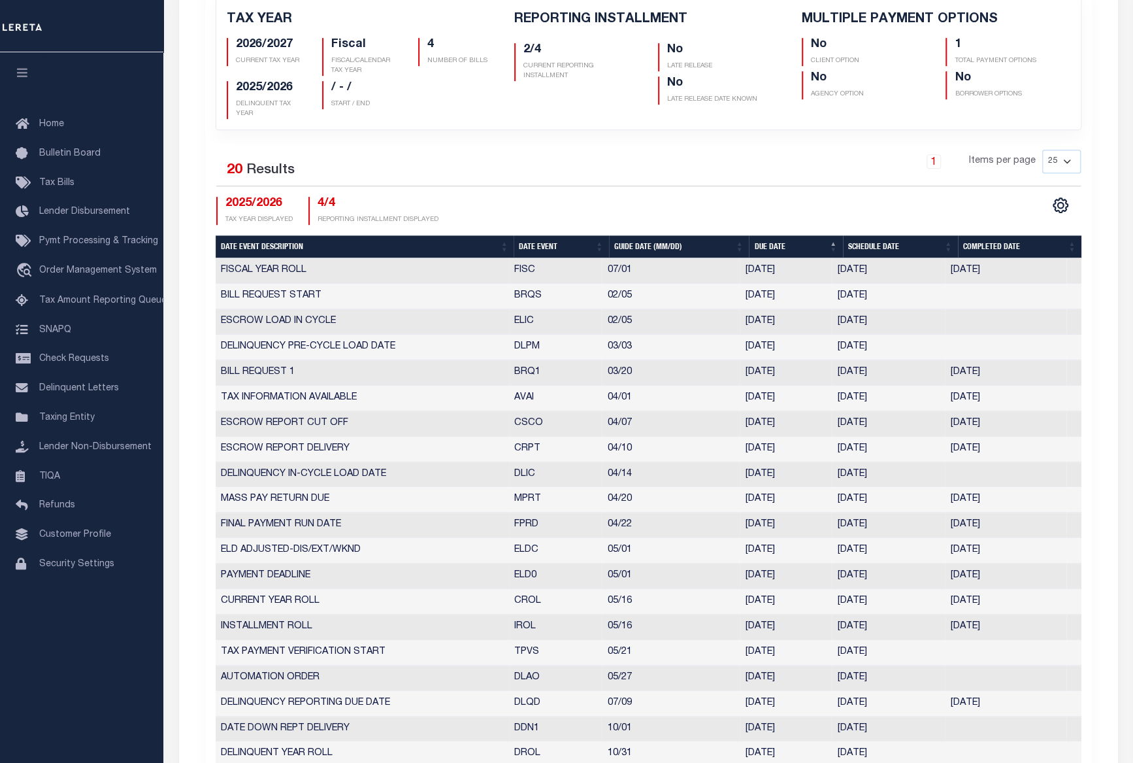
click at [329, 589] on td "CURRENT YEAR ROLL" at bounding box center [362, 601] width 293 height 25
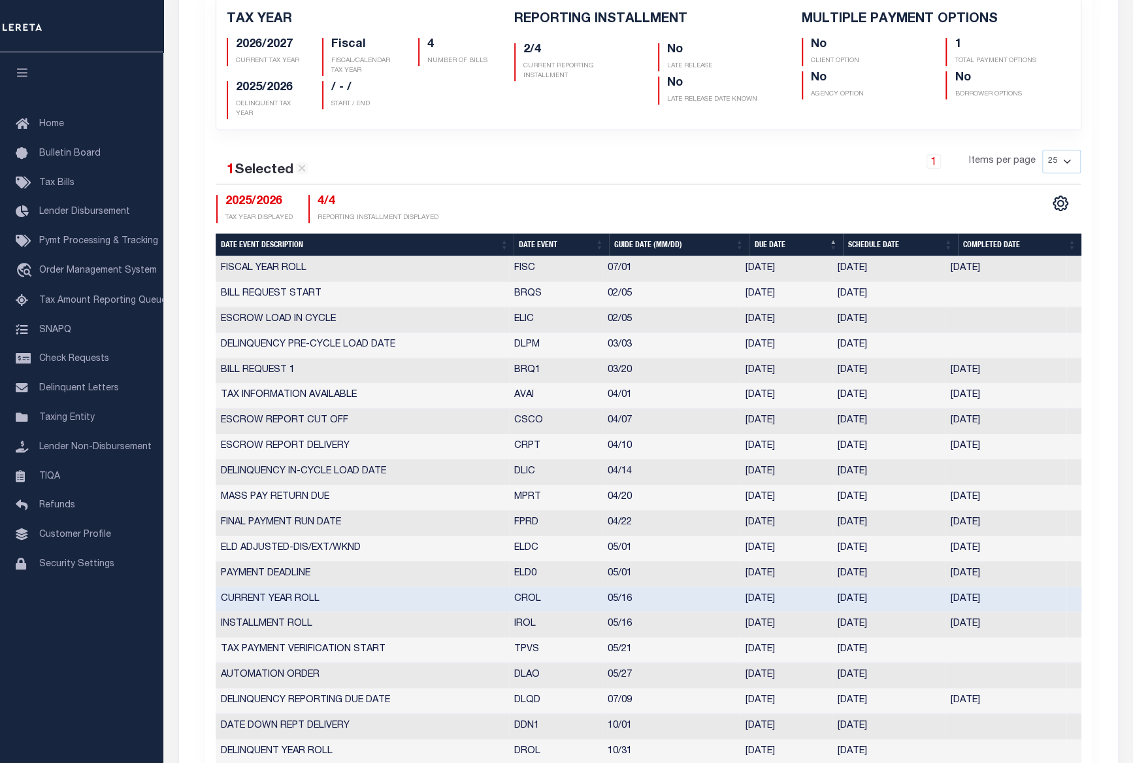
click at [329, 587] on td "CURRENT YEAR ROLL" at bounding box center [362, 599] width 293 height 25
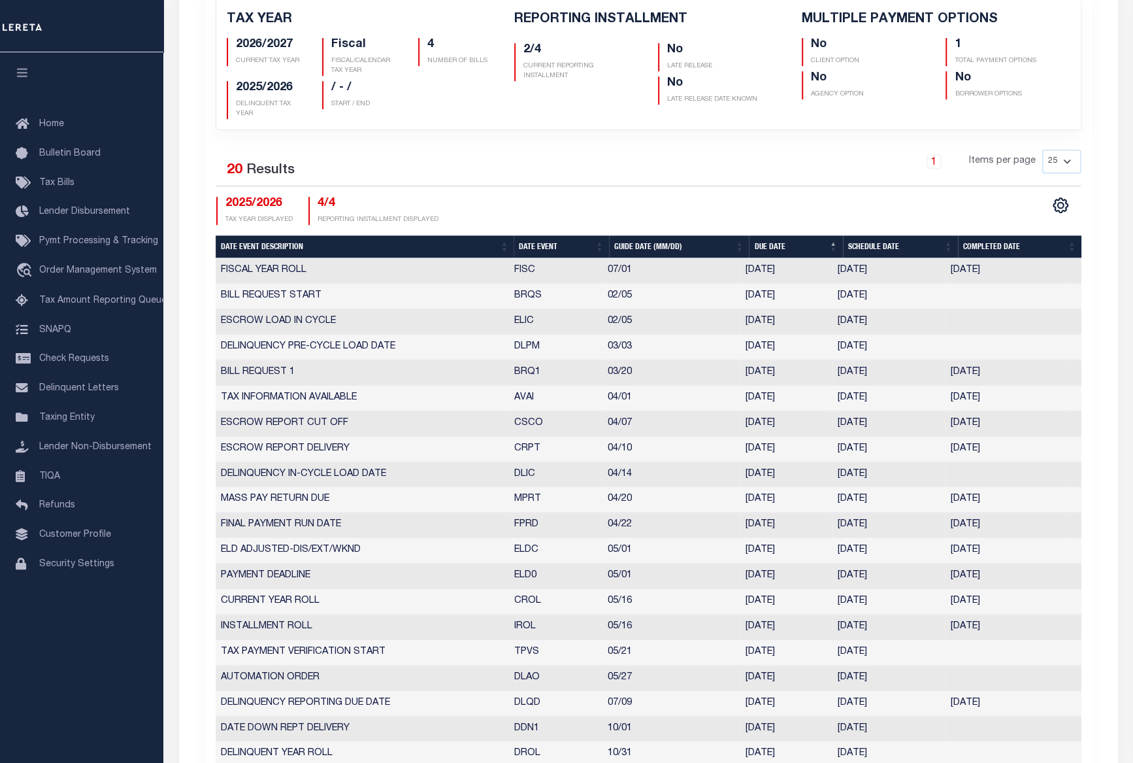
click at [329, 589] on td "CURRENT YEAR ROLL" at bounding box center [362, 601] width 293 height 25
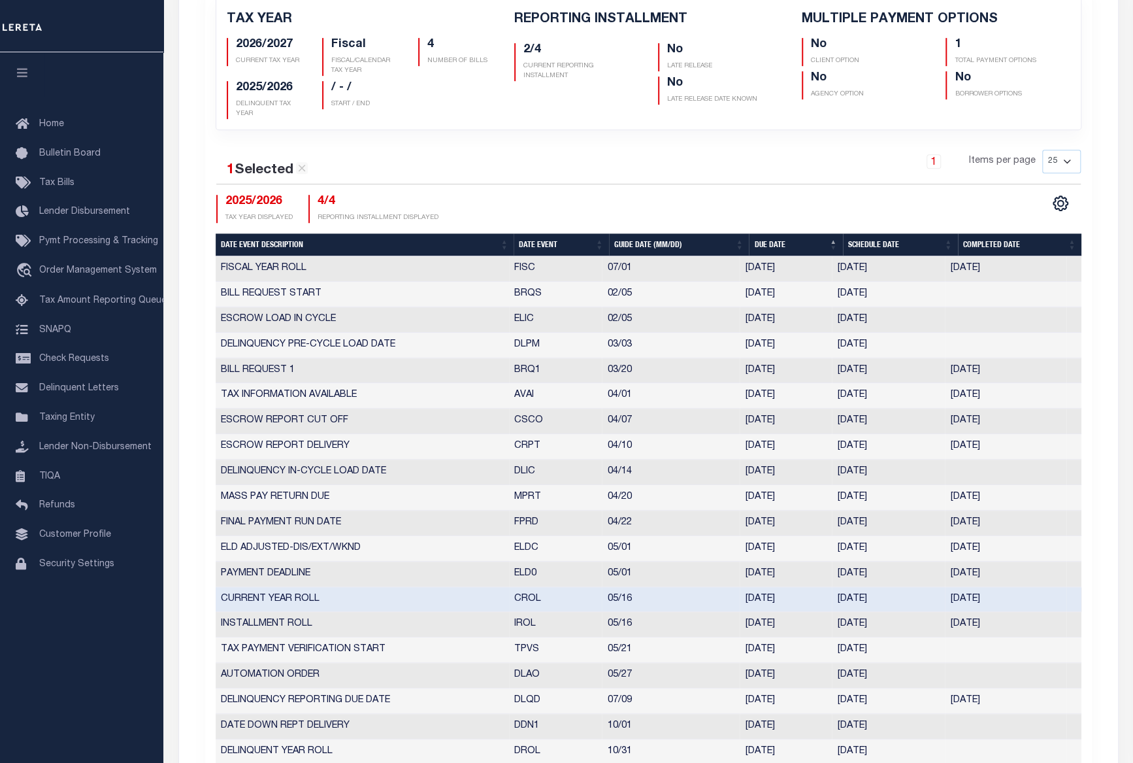
click at [329, 587] on td "CURRENT YEAR ROLL" at bounding box center [362, 599] width 293 height 25
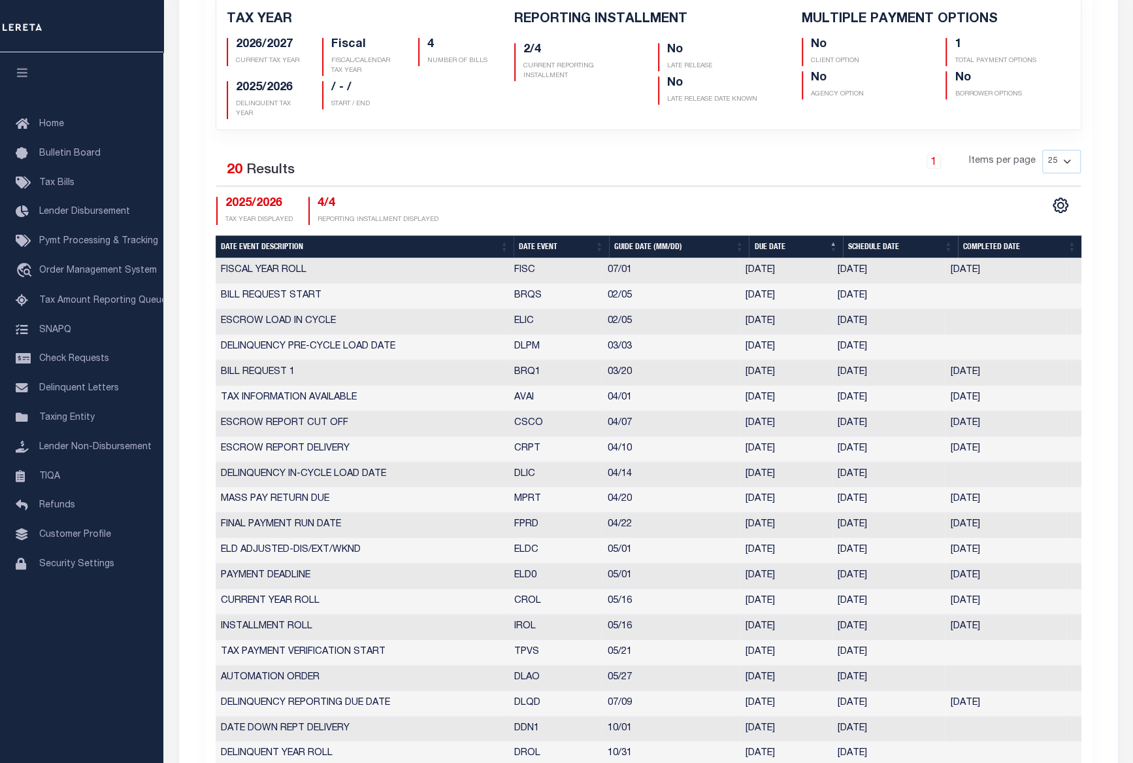
click at [293, 589] on td "CURRENT YEAR ROLL" at bounding box center [362, 601] width 293 height 25
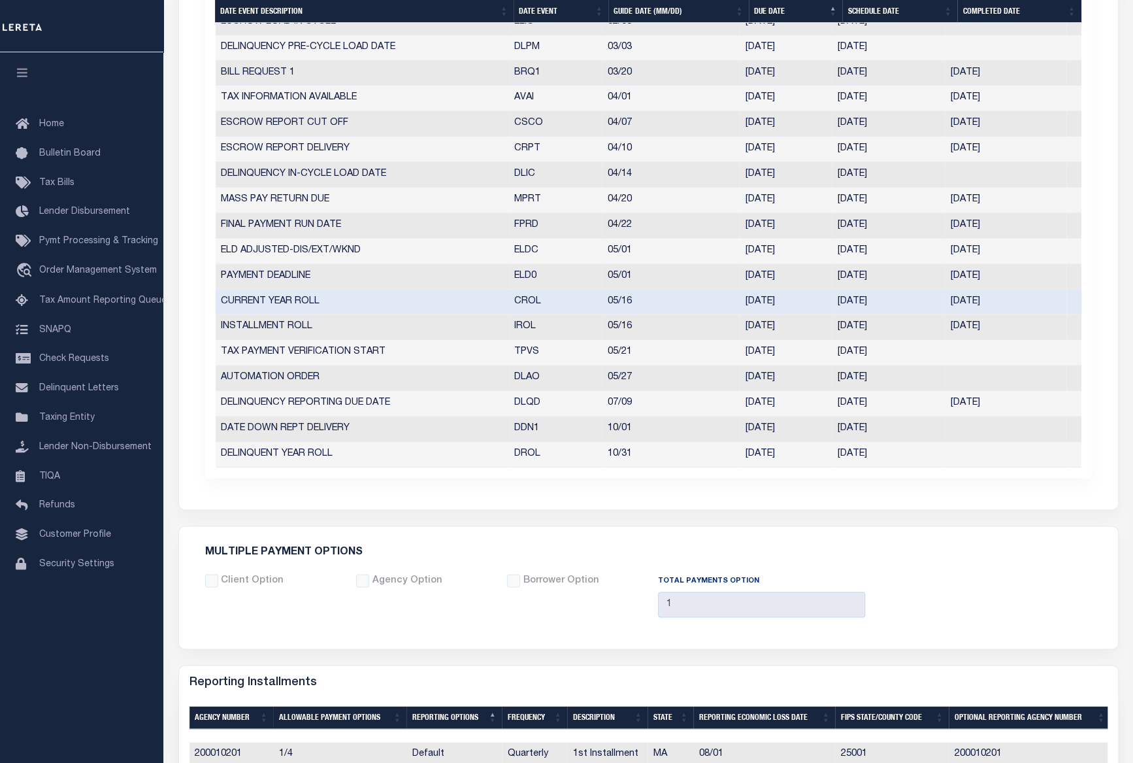
scroll to position [869, 0]
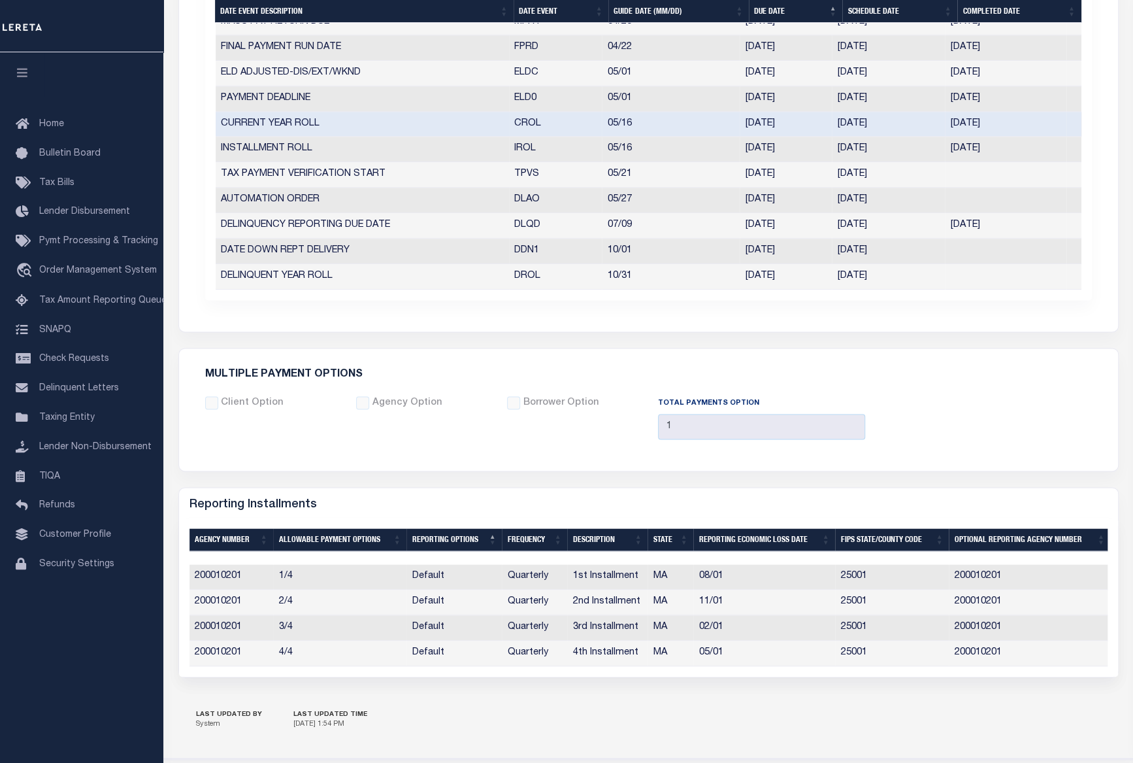
drag, startPoint x: 416, startPoint y: 651, endPoint x: 461, endPoint y: 640, distance: 46.4
click at [461, 640] on div "Selected 4 Results Items per page" at bounding box center [648, 597] width 939 height 159
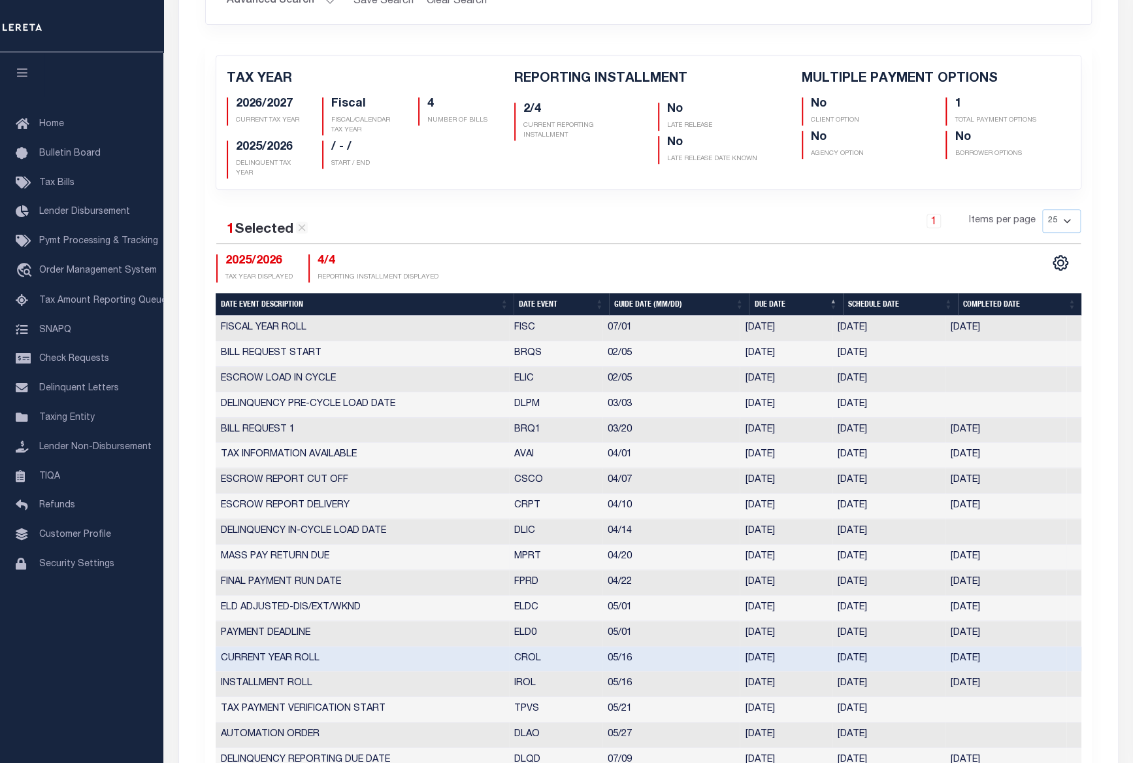
scroll to position [394, 0]
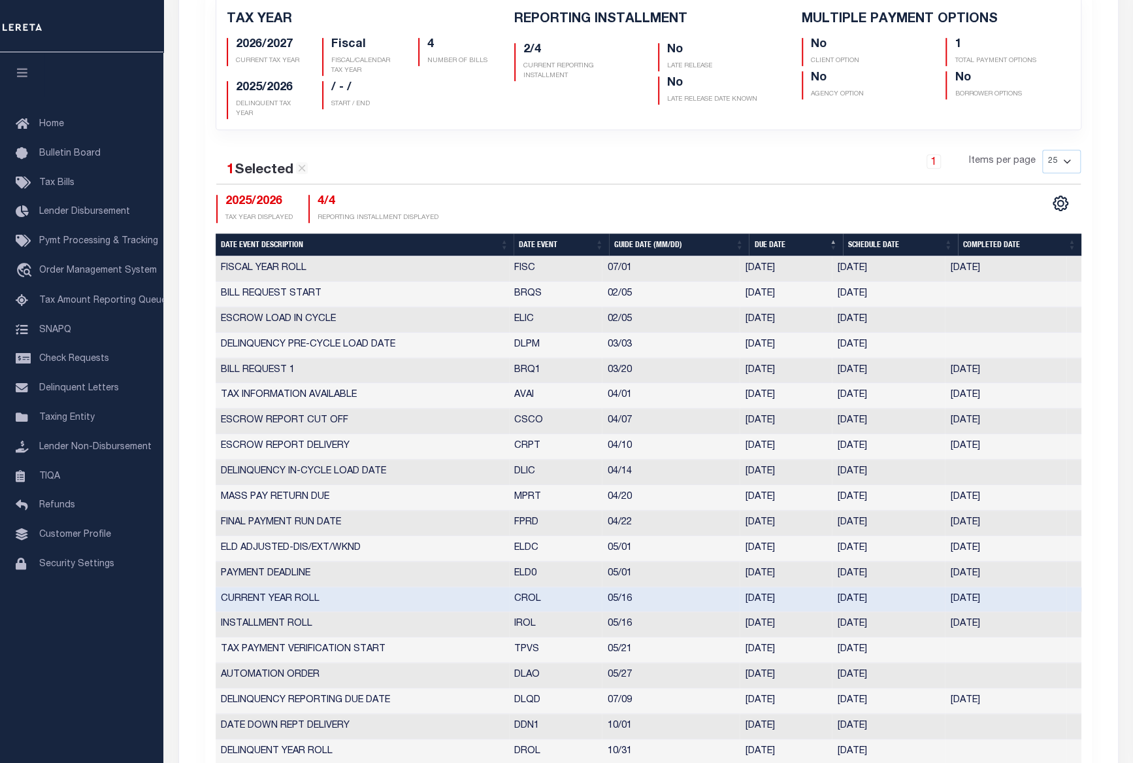
click at [523, 587] on td "CROL" at bounding box center [555, 599] width 93 height 25
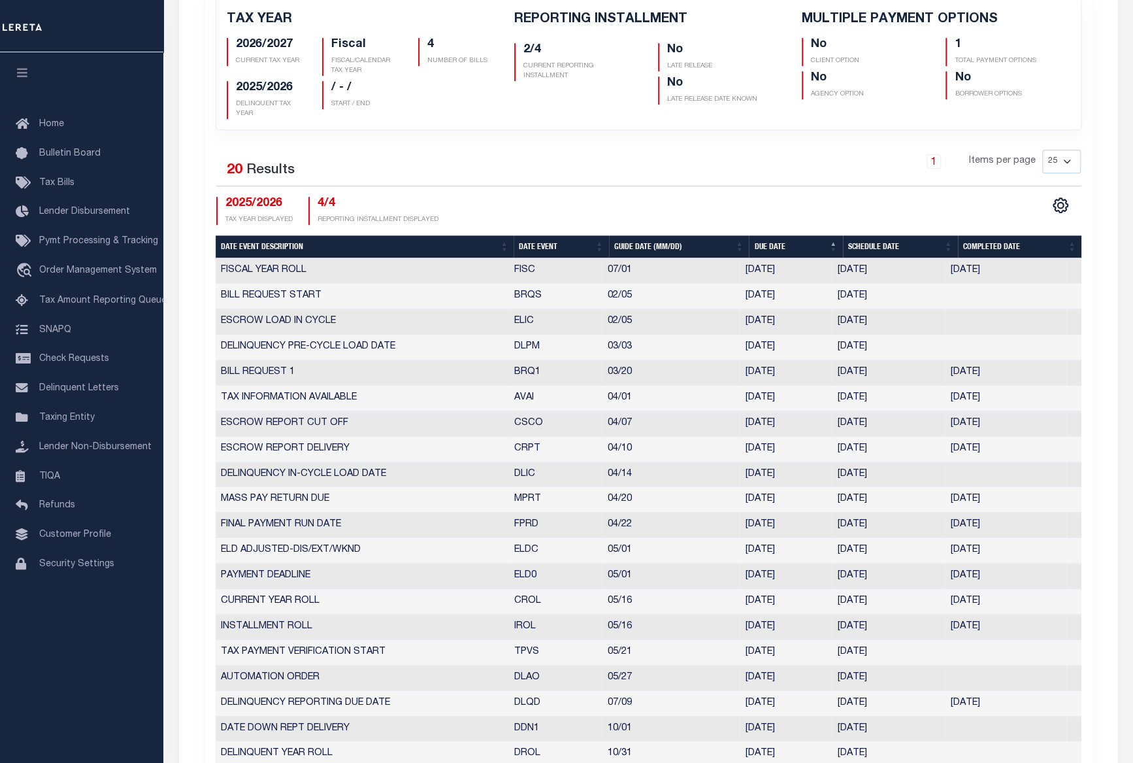
click at [523, 589] on td "CROL" at bounding box center [555, 601] width 93 height 25
